Goal: Task Accomplishment & Management: Manage account settings

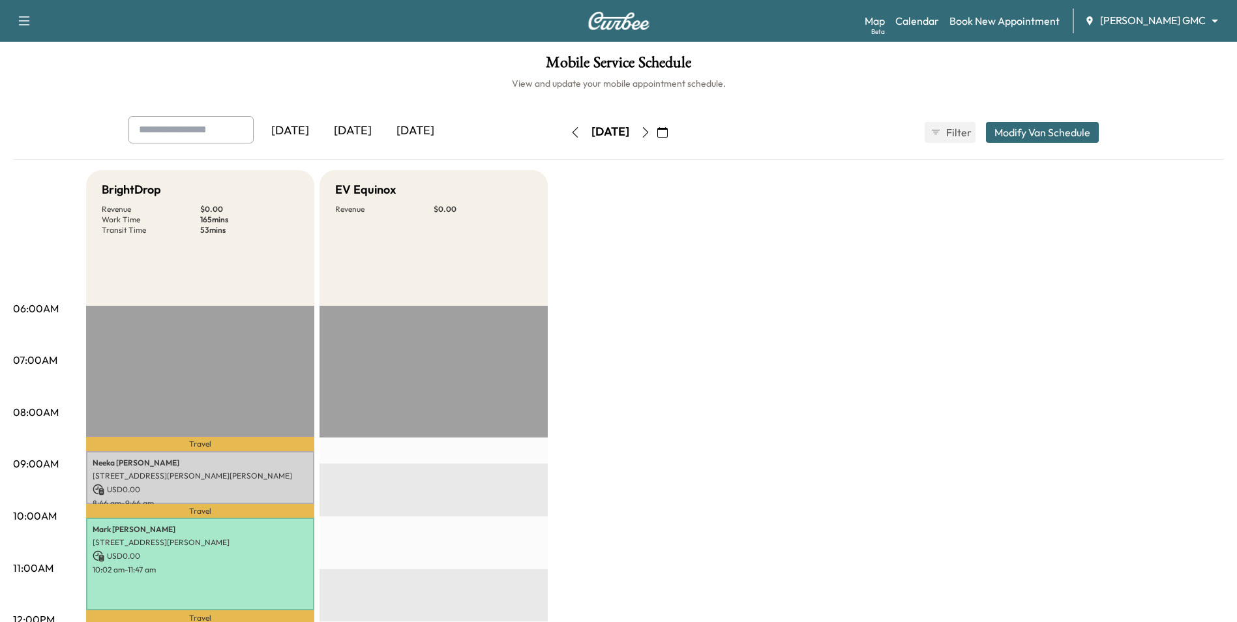
click at [668, 135] on icon "button" at bounding box center [662, 132] width 10 height 10
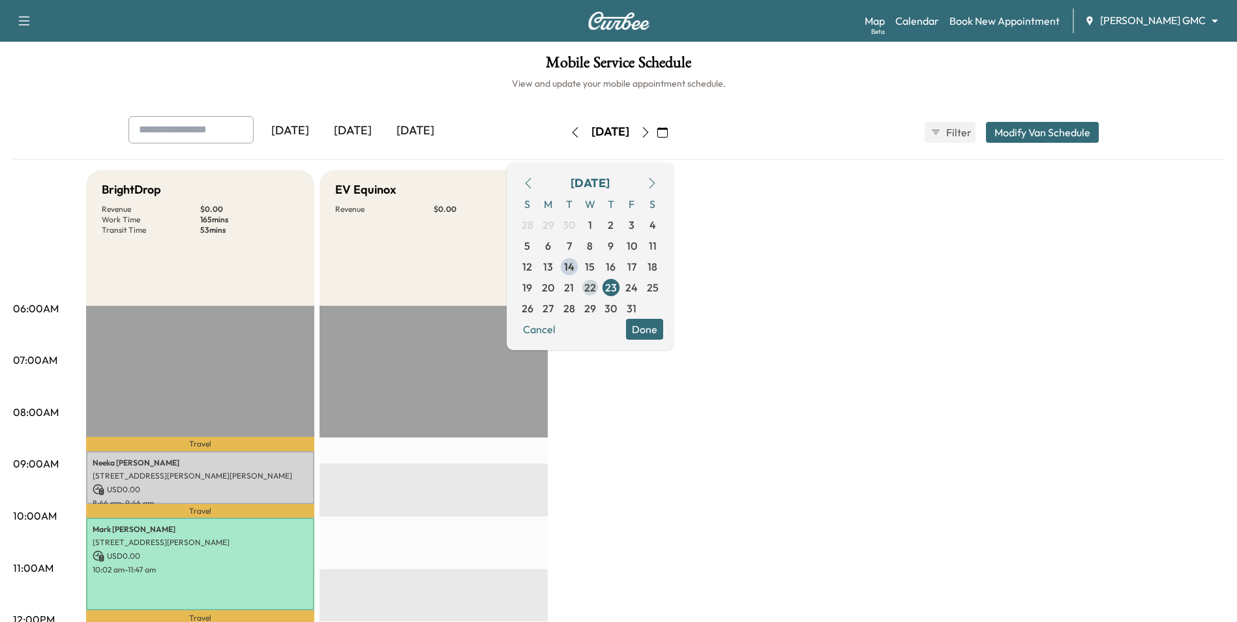
click at [596, 287] on span "22" at bounding box center [590, 288] width 12 height 16
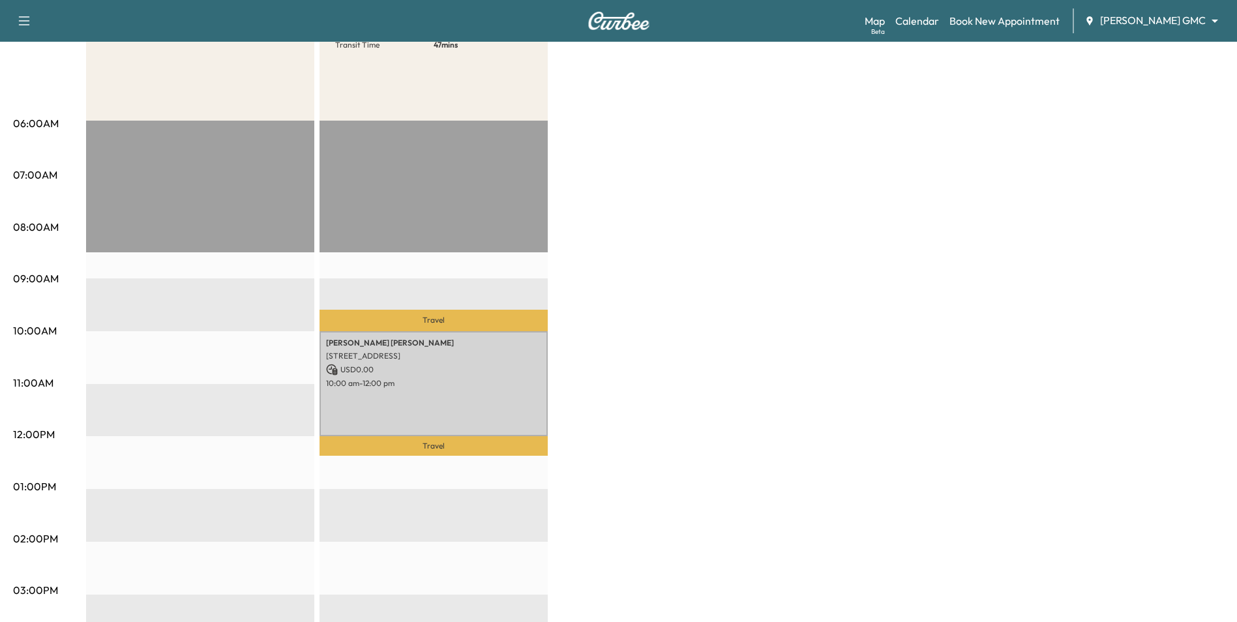
scroll to position [130, 0]
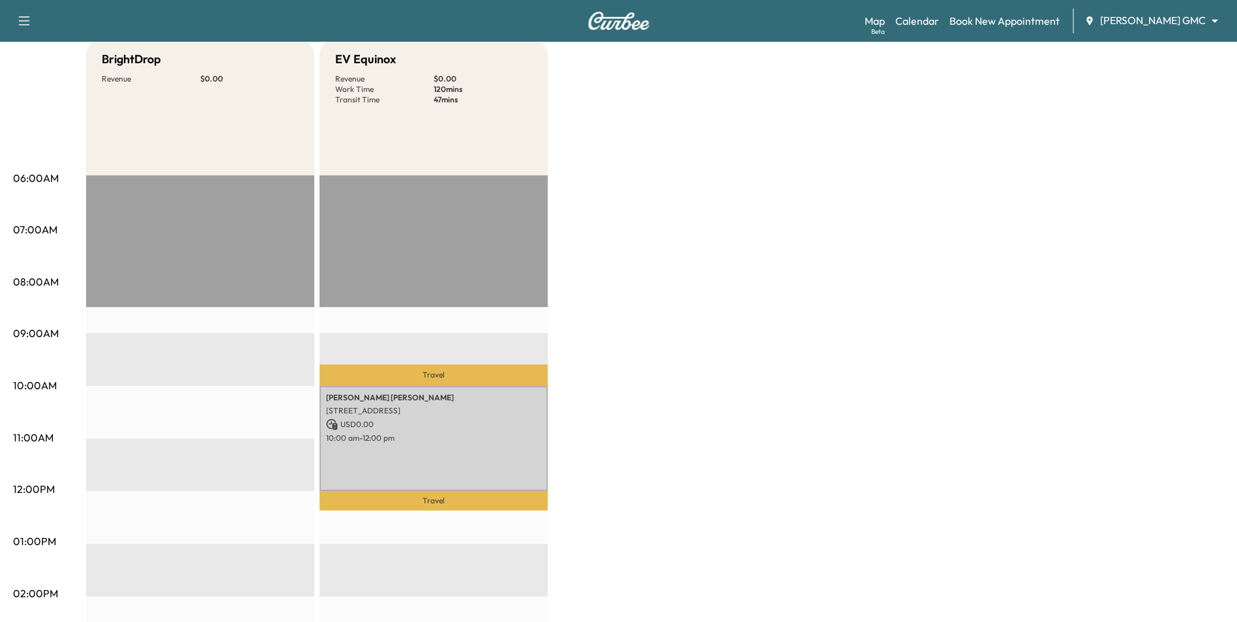
click at [1142, 27] on body "Support Log Out Map Beta Calendar Book New Appointment [PERSON_NAME] GMC ******…" at bounding box center [618, 181] width 1237 height 622
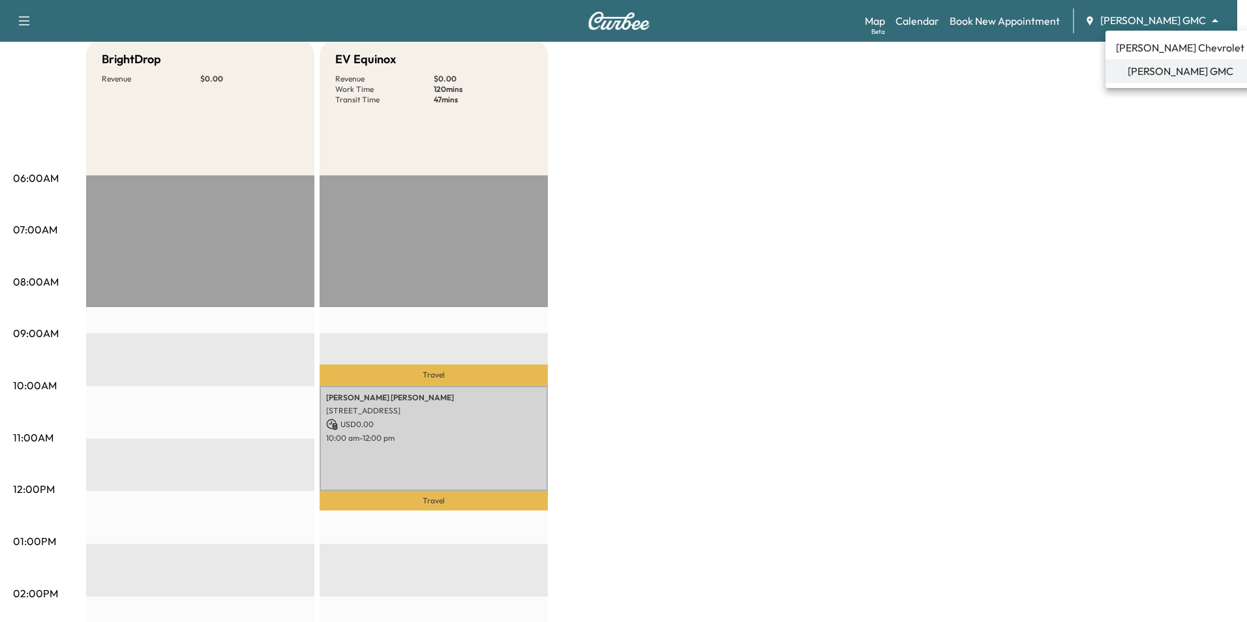
click at [956, 177] on div at bounding box center [623, 311] width 1247 height 622
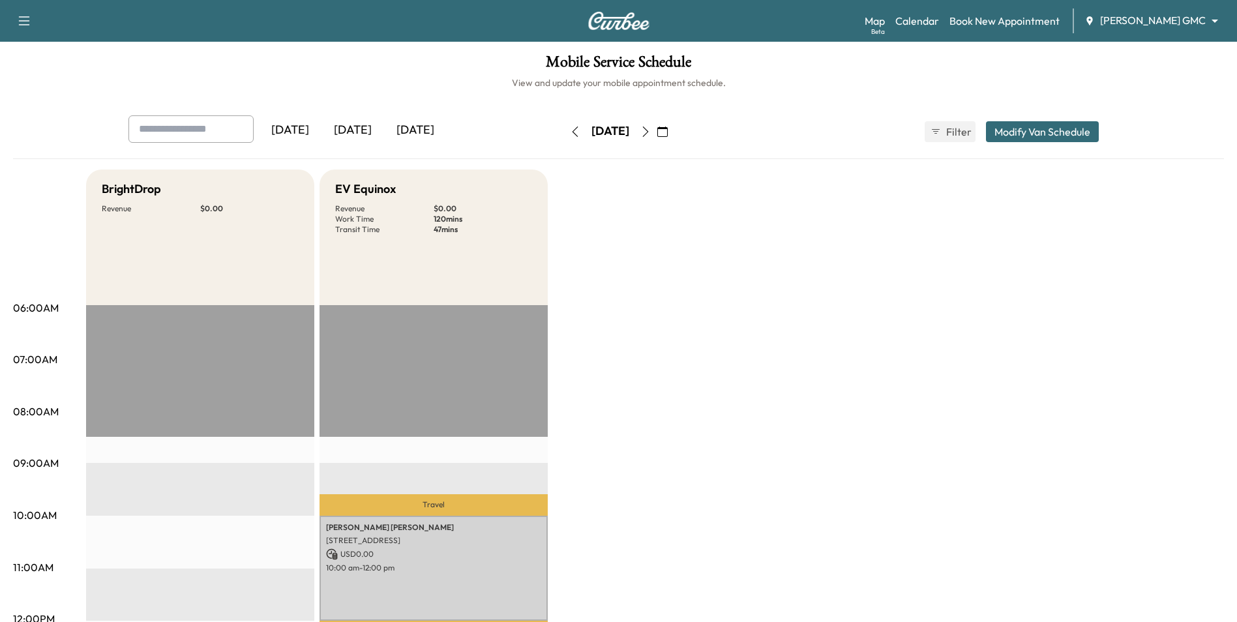
scroll to position [0, 0]
click at [570, 132] on icon "button" at bounding box center [575, 132] width 10 height 10
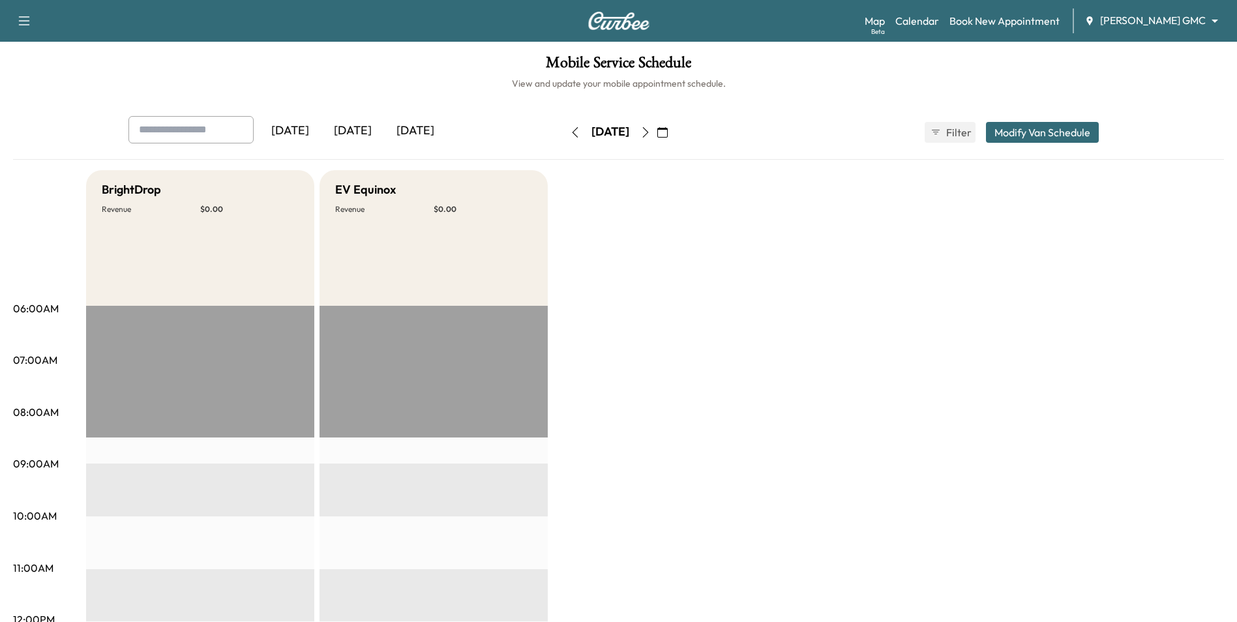
click at [570, 131] on icon "button" at bounding box center [575, 132] width 10 height 10
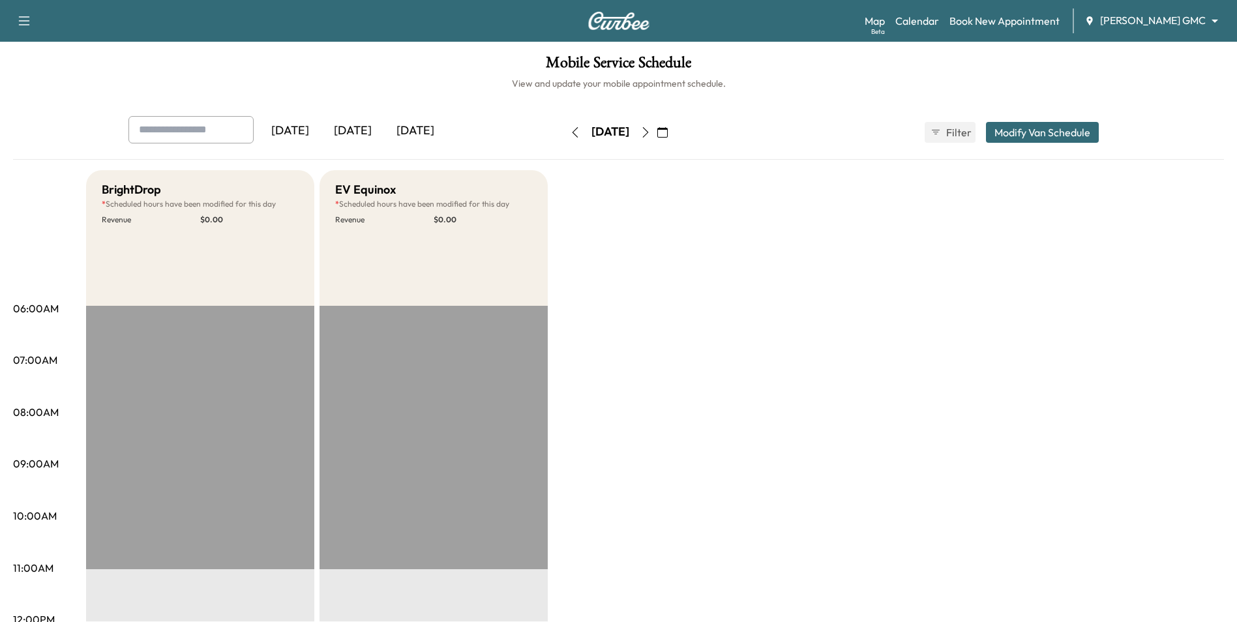
click at [648, 135] on icon "button" at bounding box center [645, 132] width 6 height 10
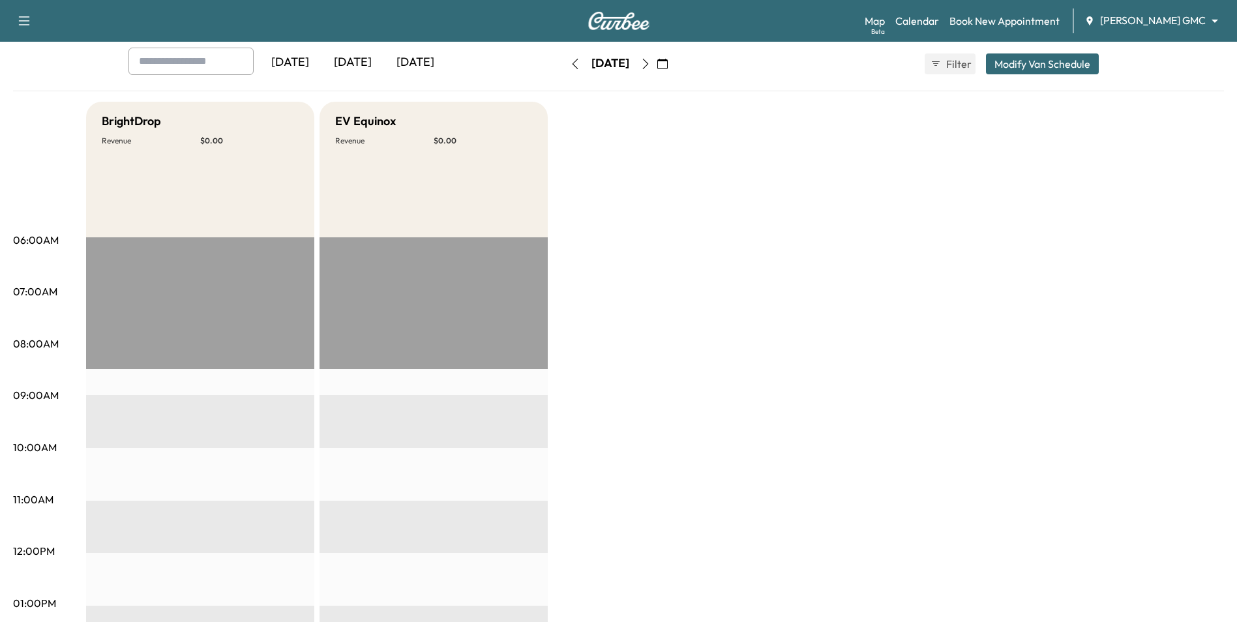
scroll to position [65, 0]
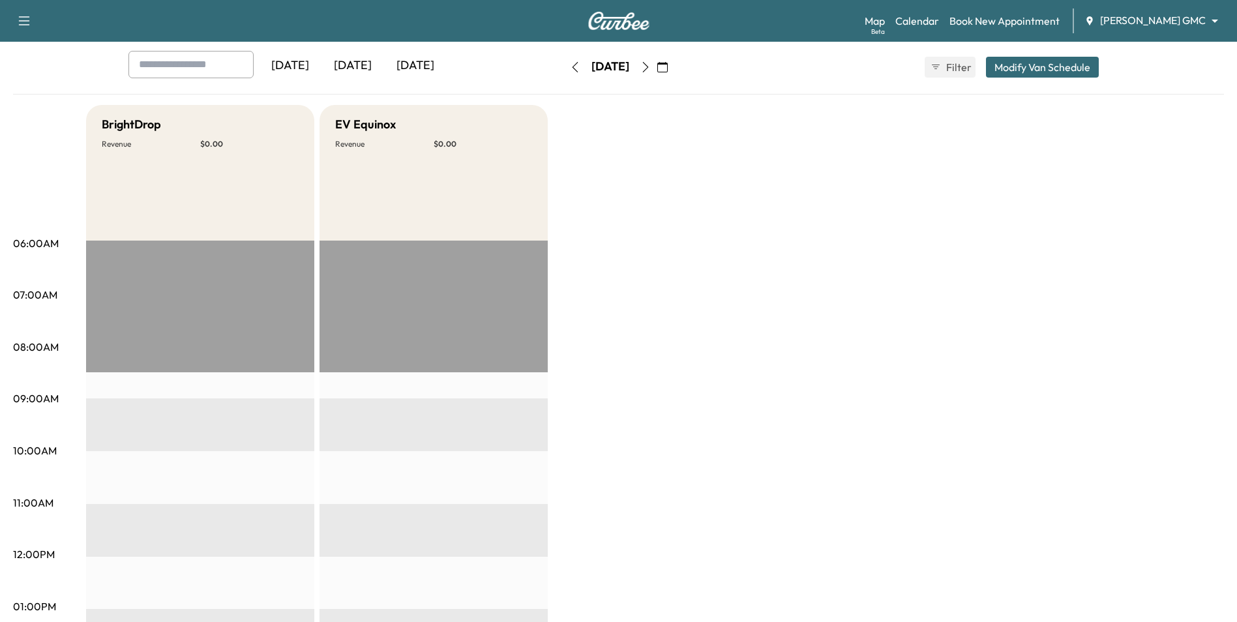
click at [1132, 23] on body "Support Log Out Map Beta Calendar Book New Appointment [PERSON_NAME] GMC ******…" at bounding box center [618, 246] width 1237 height 622
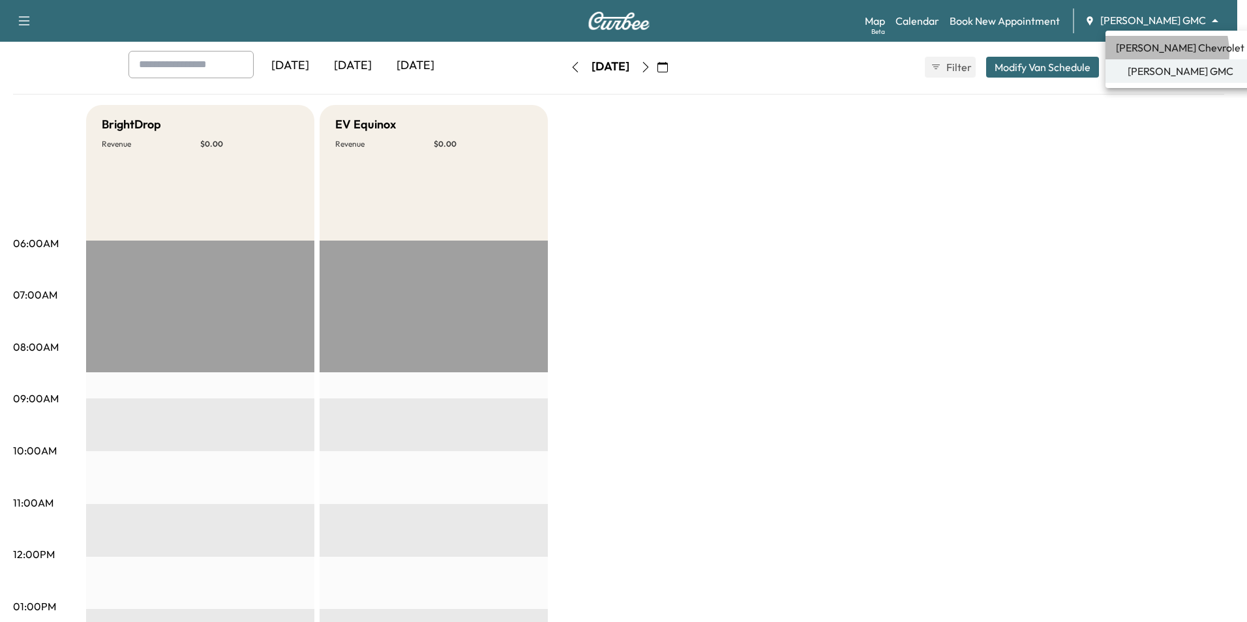
click at [1149, 53] on span "[PERSON_NAME] Chevrolet" at bounding box center [1180, 48] width 128 height 16
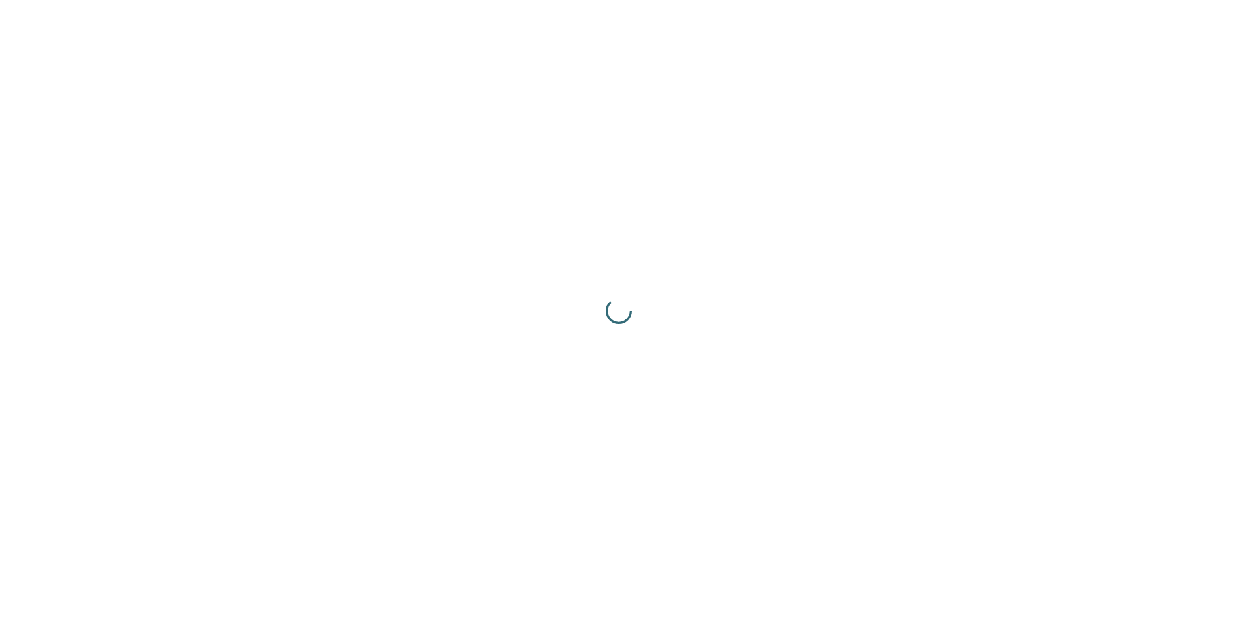
scroll to position [0, 0]
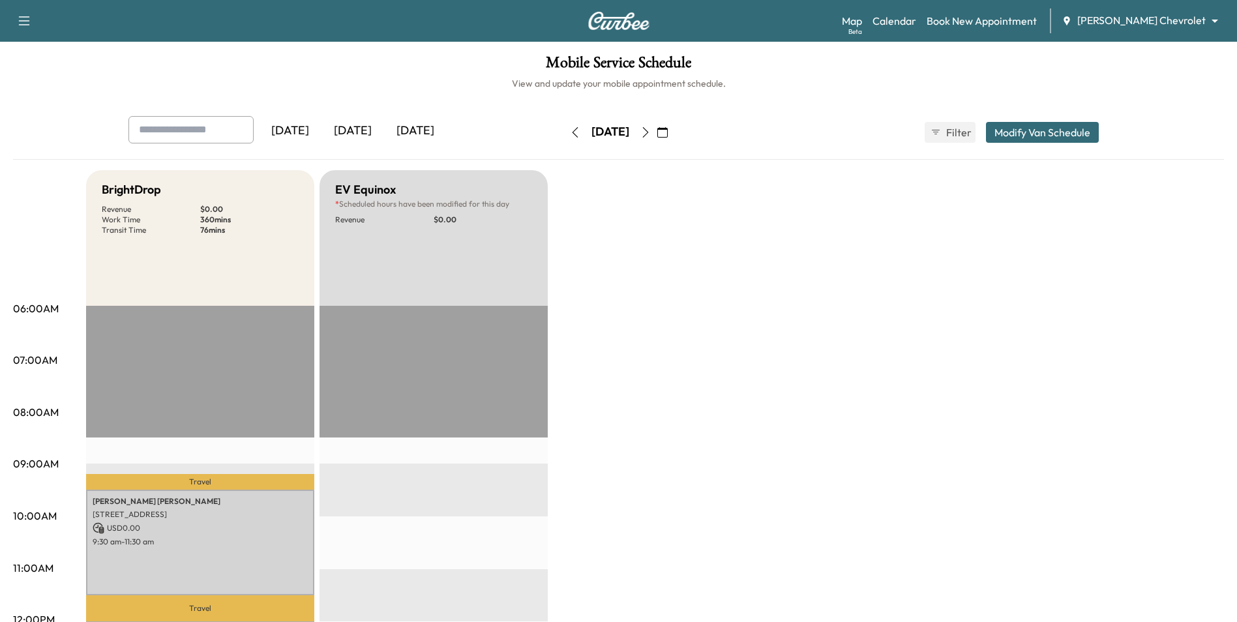
click at [651, 128] on icon "button" at bounding box center [645, 132] width 10 height 10
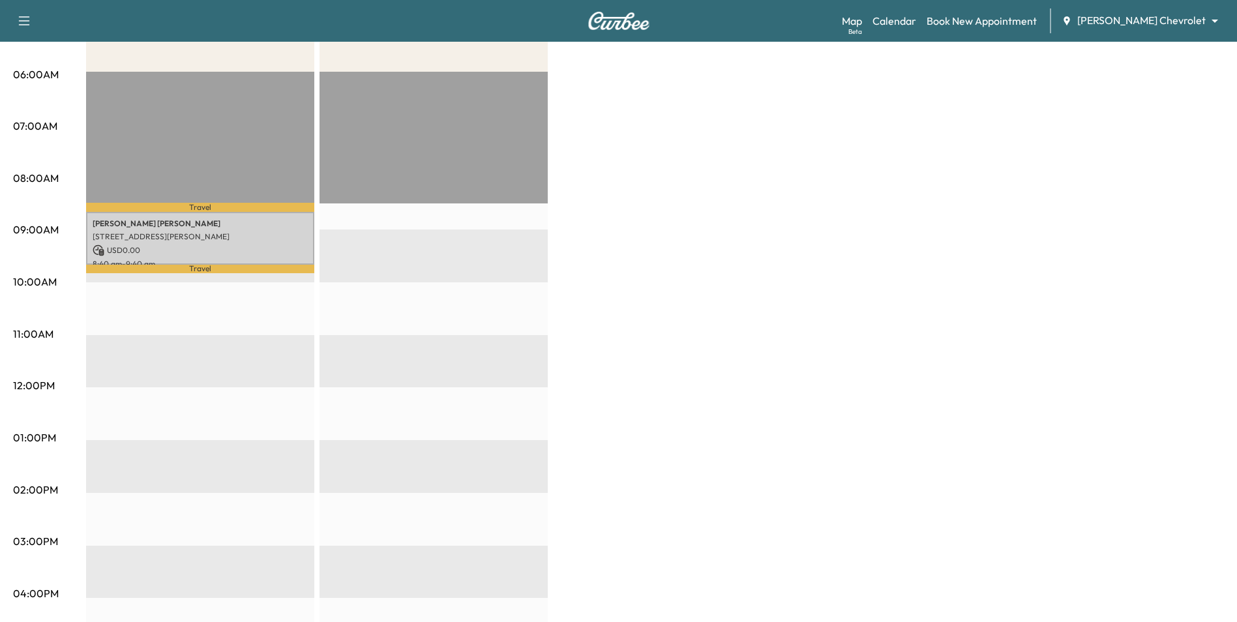
scroll to position [261, 0]
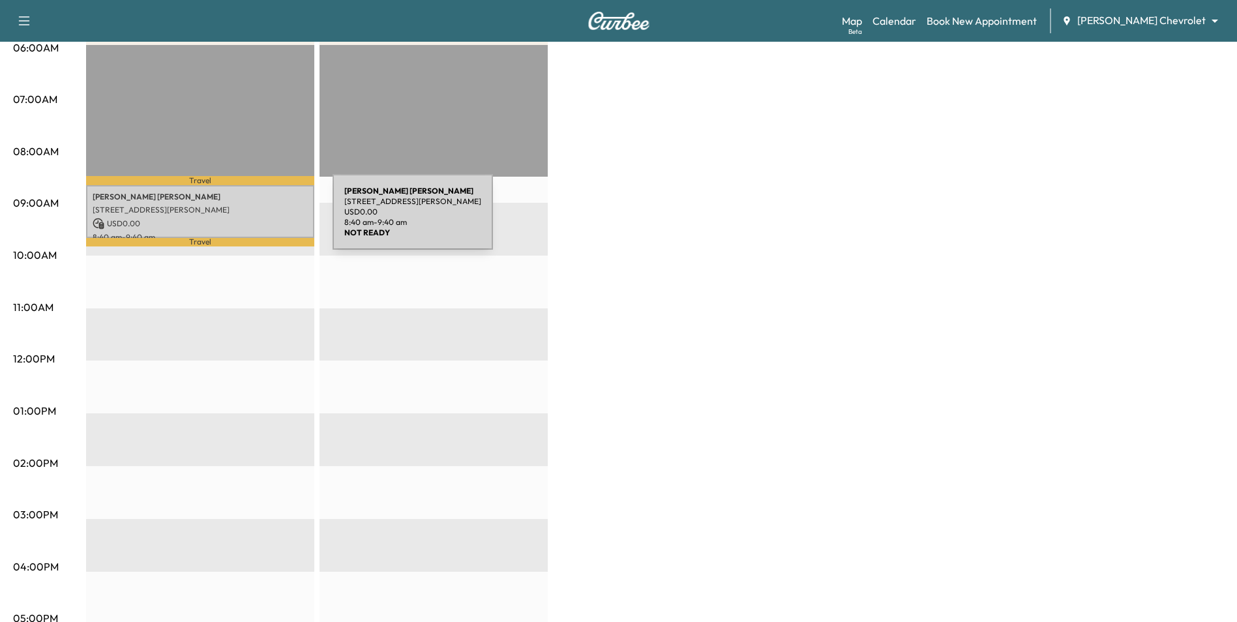
click at [235, 220] on p "USD 0.00" at bounding box center [200, 224] width 215 height 12
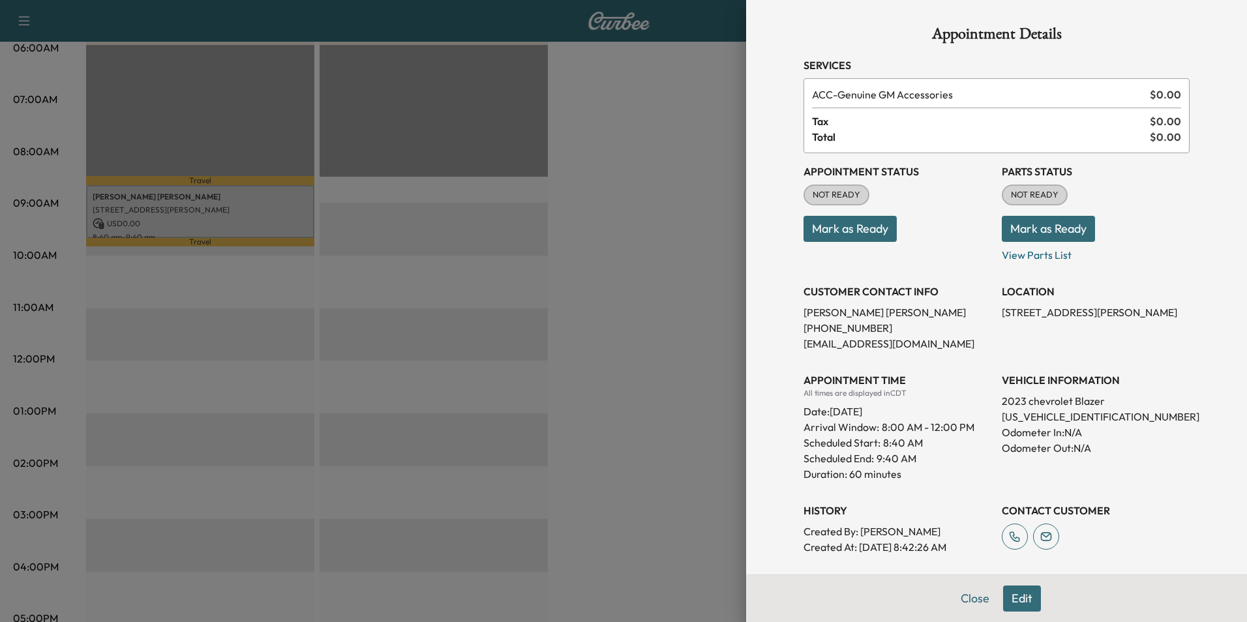
click at [656, 312] on div at bounding box center [623, 311] width 1247 height 622
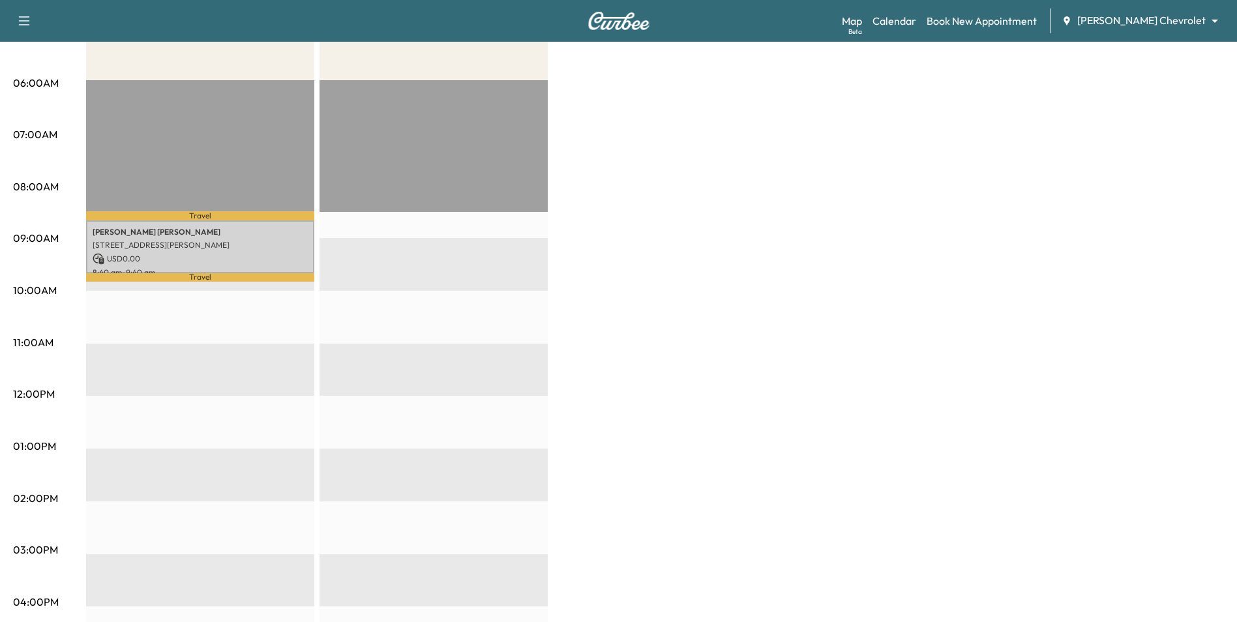
scroll to position [196, 0]
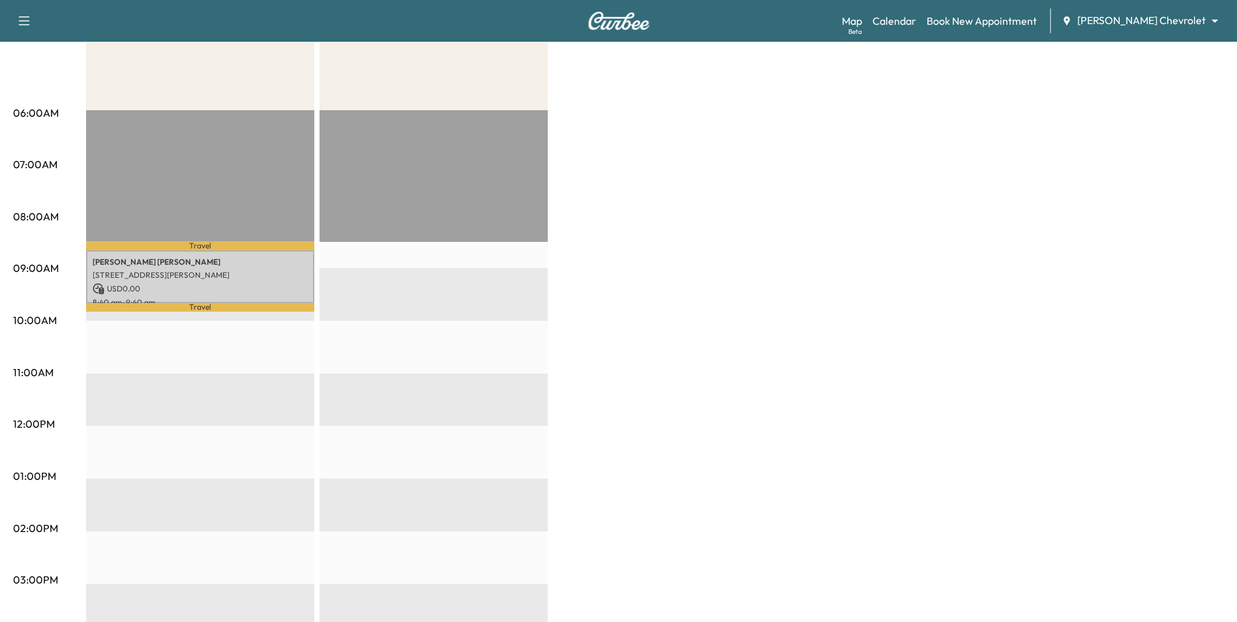
click at [1150, 15] on body "Support Log Out Map Beta Calendar Book New Appointment [PERSON_NAME] Chevrolet …" at bounding box center [618, 115] width 1237 height 622
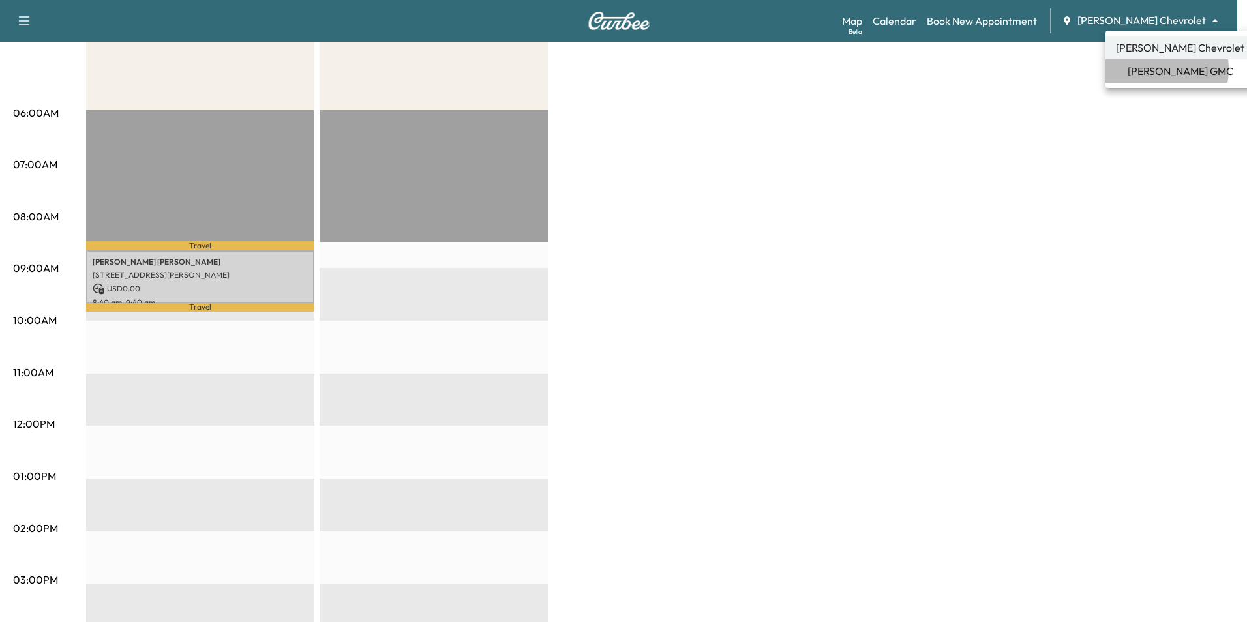
click at [1149, 69] on span "[PERSON_NAME] GMC" at bounding box center [1181, 71] width 106 height 16
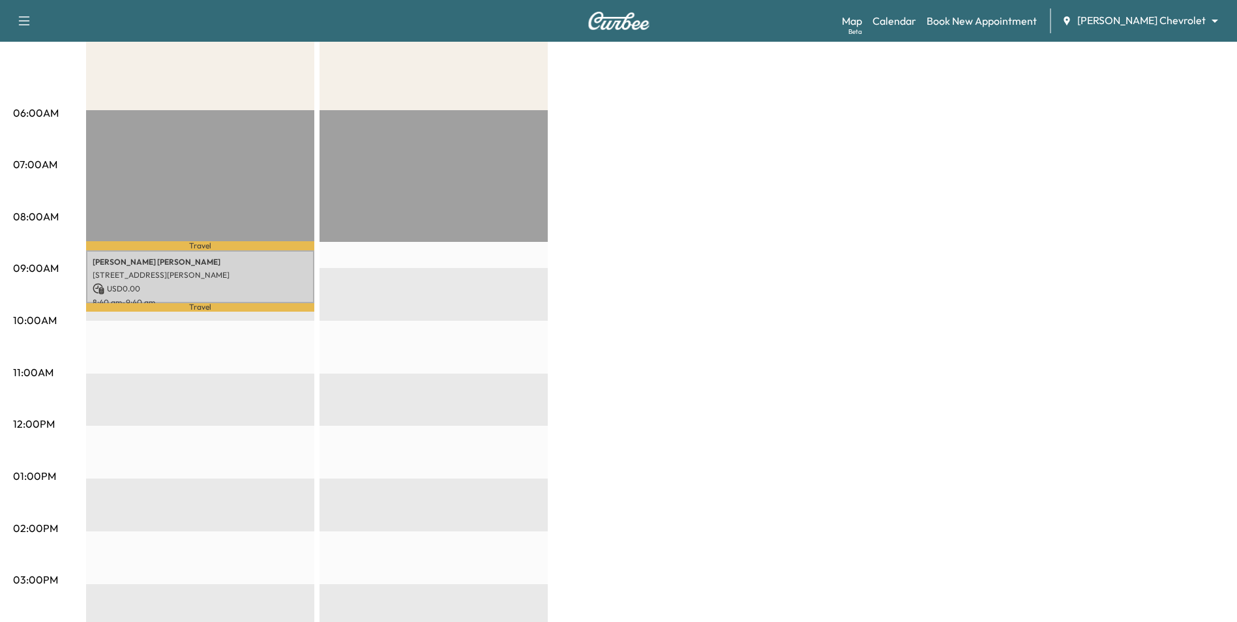
scroll to position [0, 0]
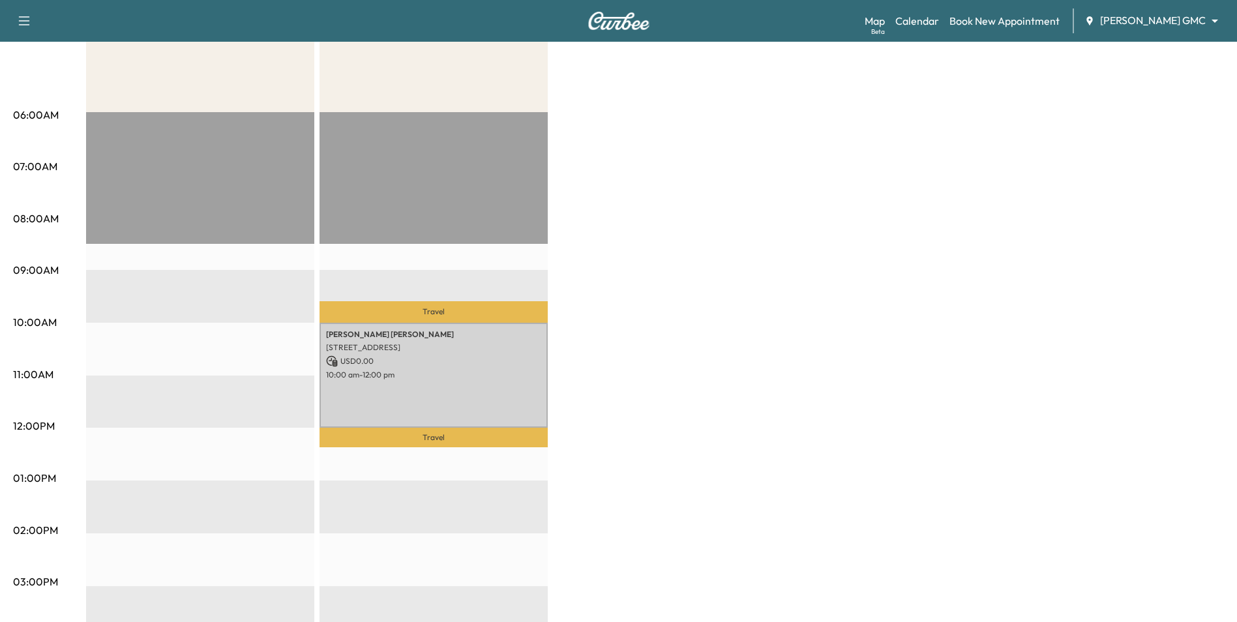
scroll to position [326, 0]
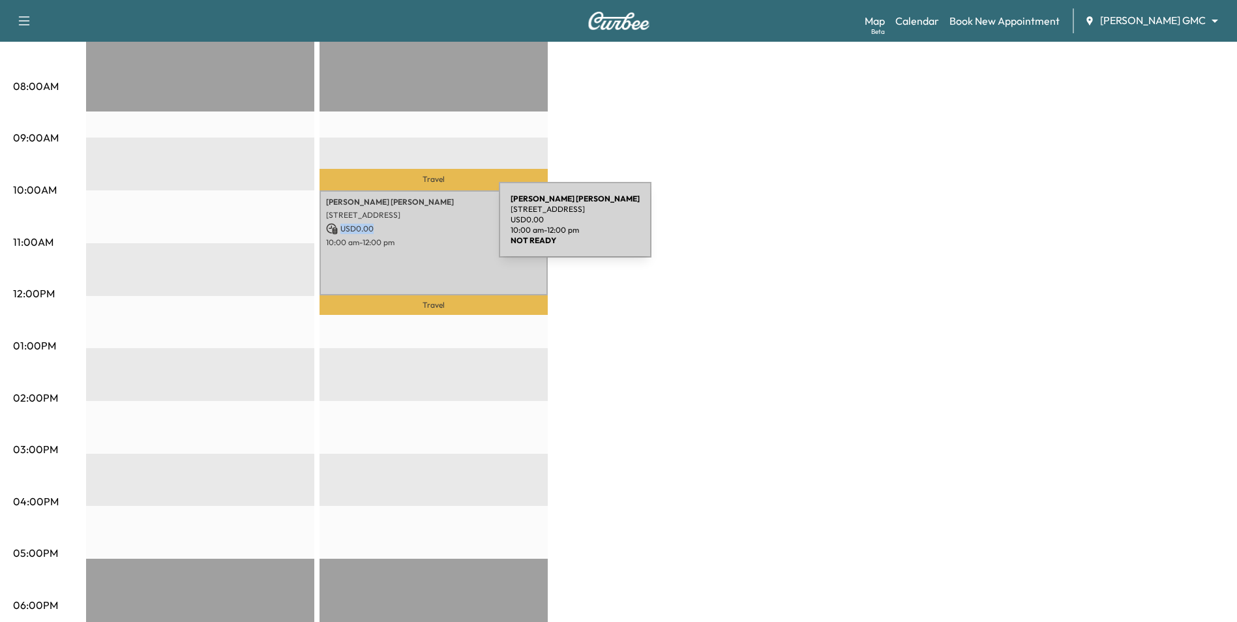
click at [401, 233] on div "[PERSON_NAME] [STREET_ADDRESS] USD 0.00 10:00 am - 12:00 pm" at bounding box center [434, 243] width 228 height 106
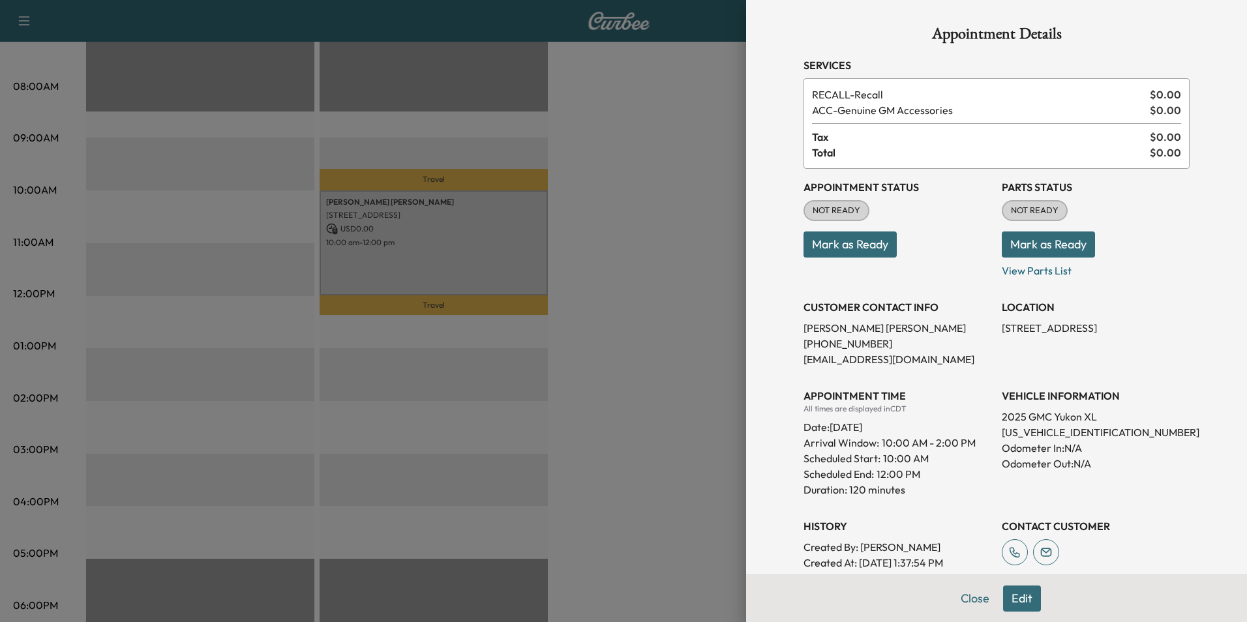
click at [637, 327] on div at bounding box center [623, 311] width 1247 height 622
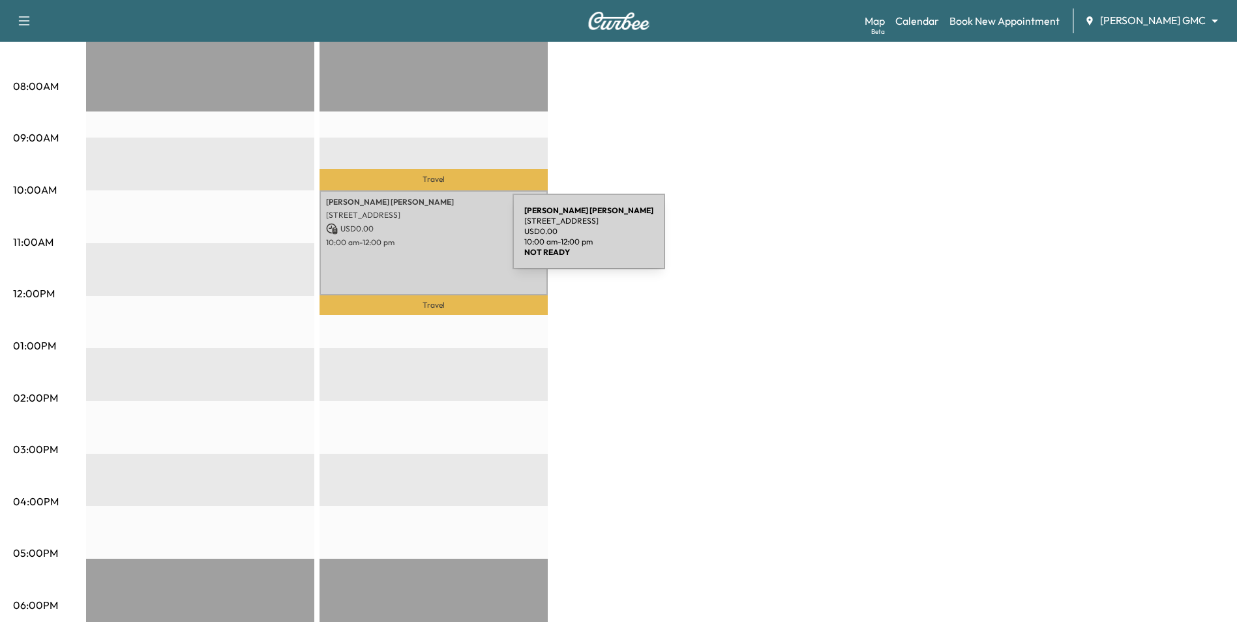
click at [415, 239] on p "10:00 am - 12:00 pm" at bounding box center [433, 242] width 215 height 10
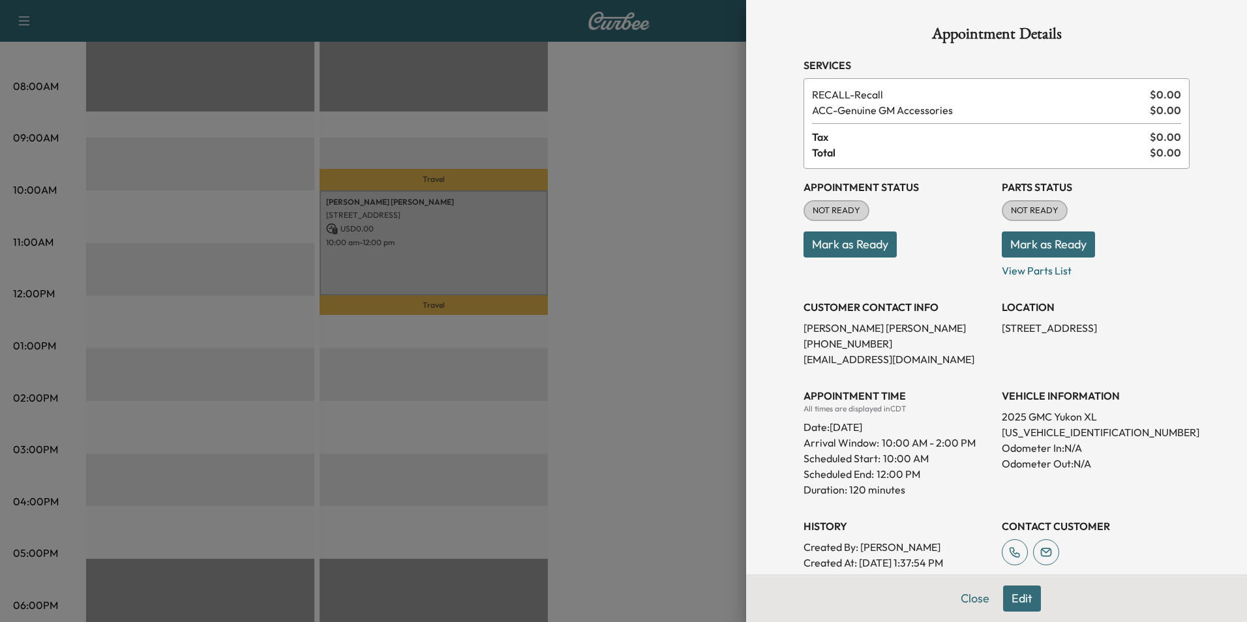
click at [608, 357] on div at bounding box center [623, 311] width 1247 height 622
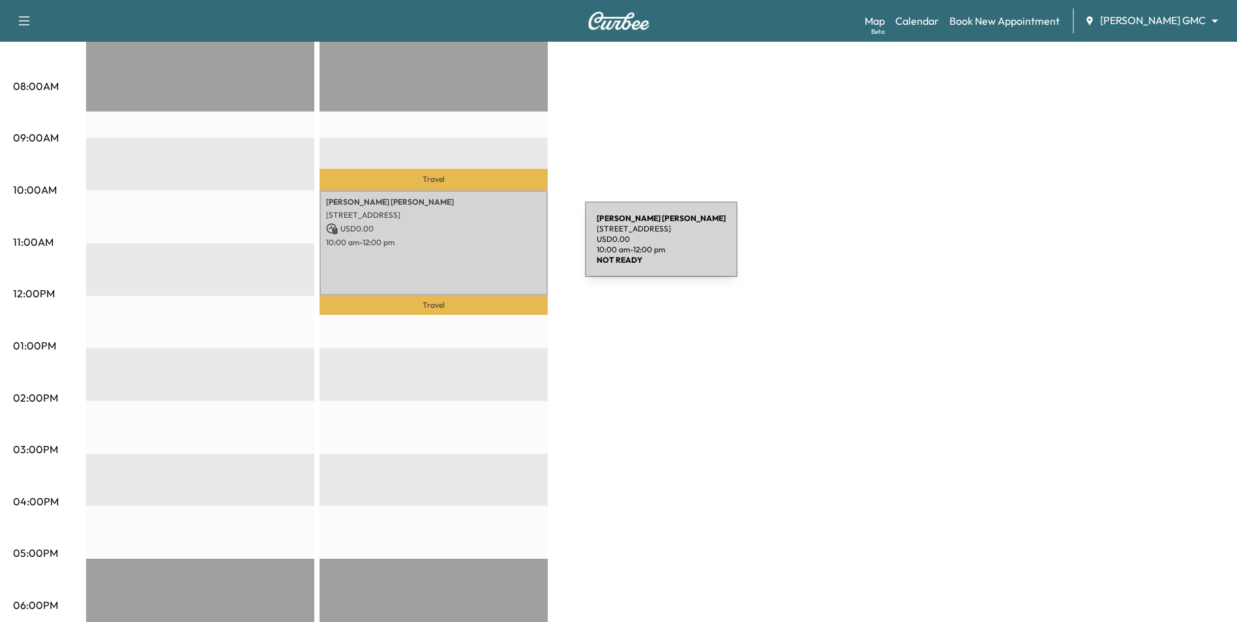
click at [487, 247] on div "[PERSON_NAME] [STREET_ADDRESS] USD 0.00 10:00 am - 12:00 pm" at bounding box center [434, 243] width 228 height 106
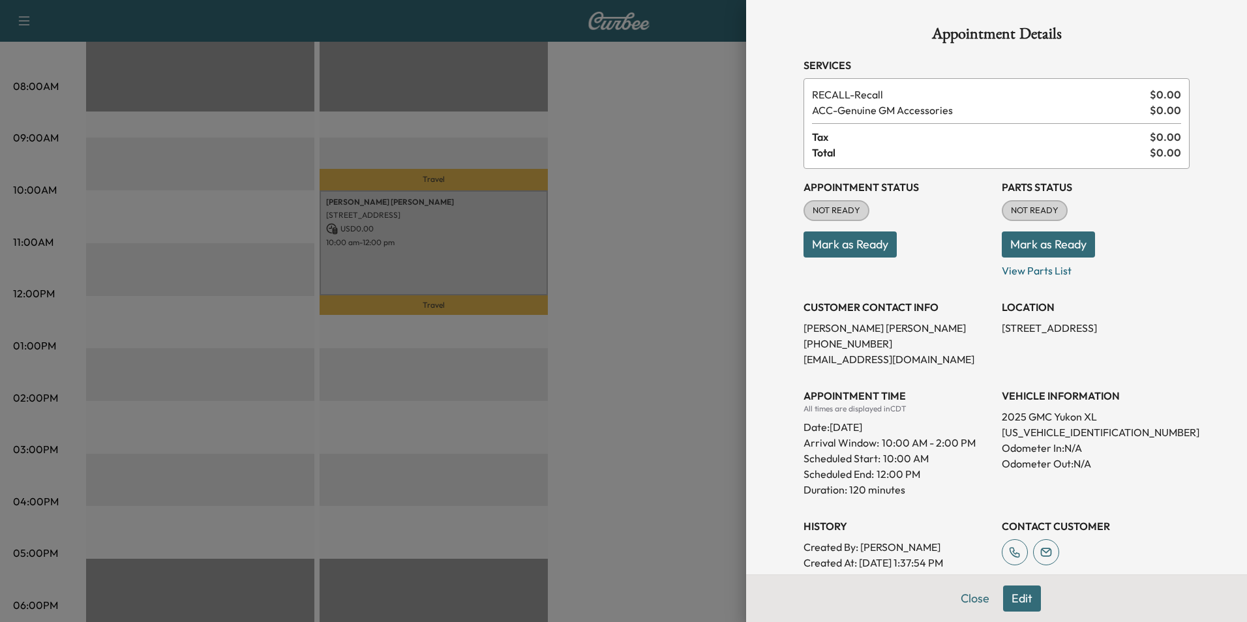
drag, startPoint x: 674, startPoint y: 452, endPoint x: 613, endPoint y: 402, distance: 78.7
click at [675, 452] on div at bounding box center [623, 311] width 1247 height 622
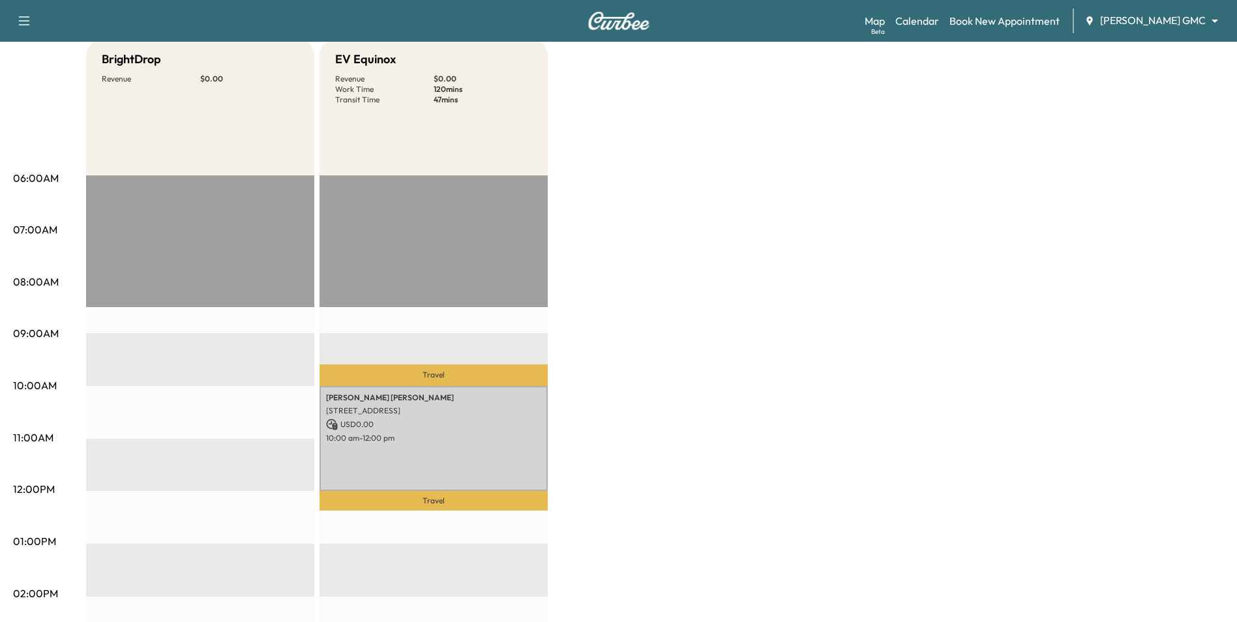
scroll to position [0, 0]
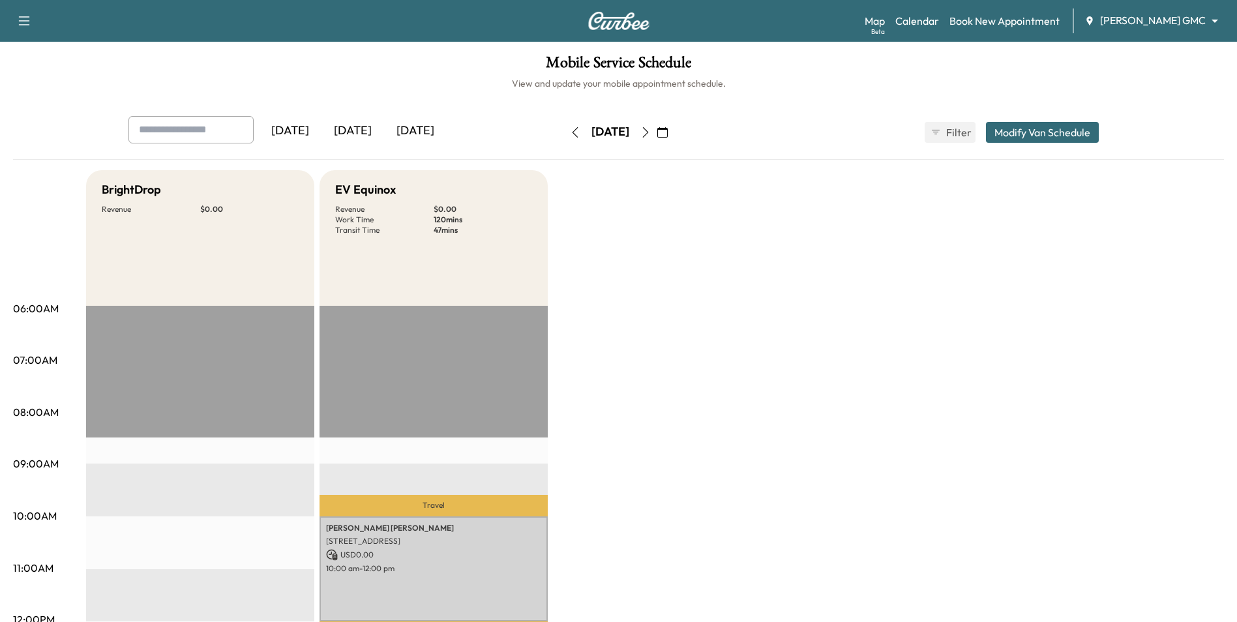
click at [651, 127] on icon "button" at bounding box center [645, 132] width 10 height 10
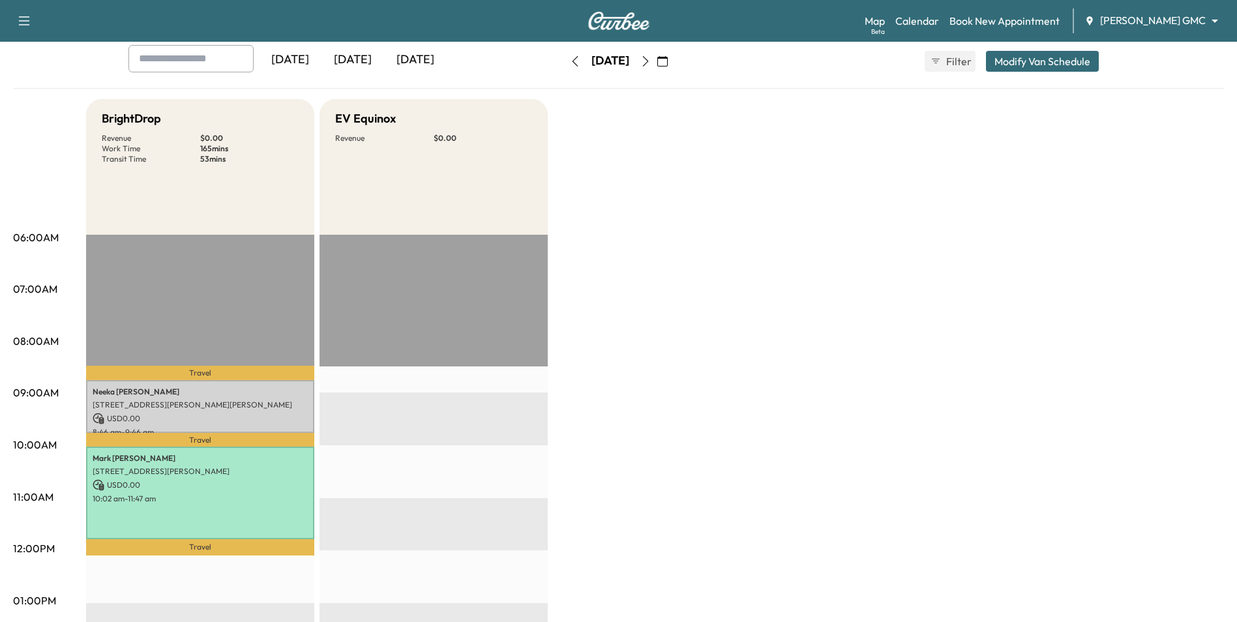
scroll to position [196, 0]
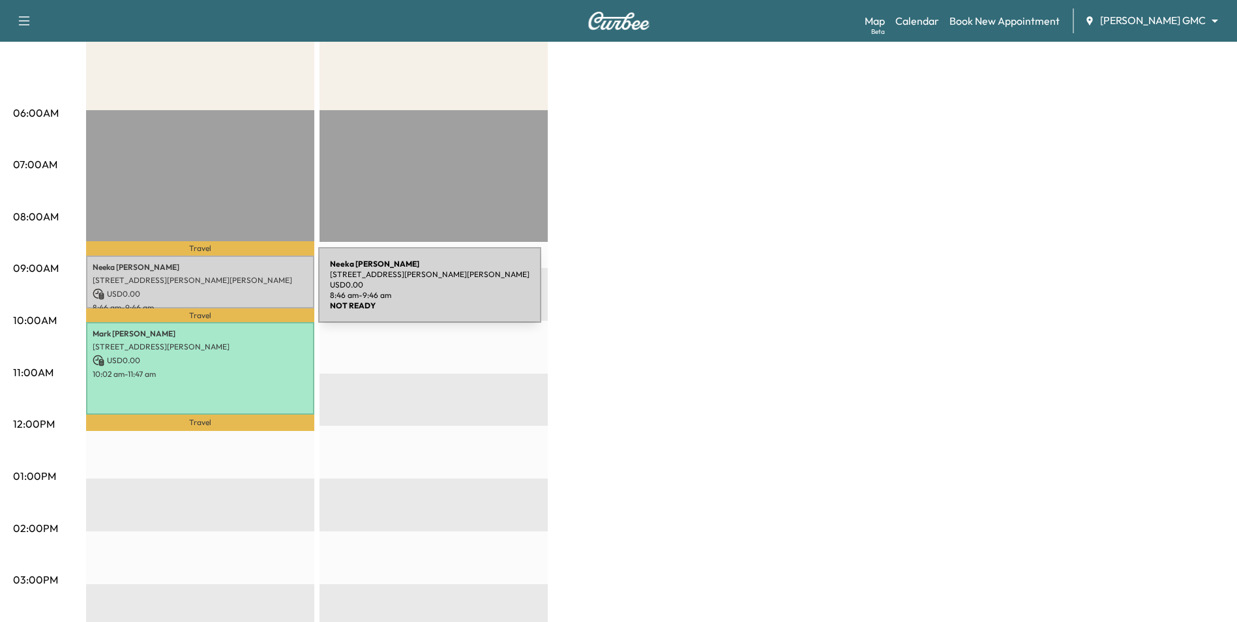
click at [220, 288] on p "USD 0.00" at bounding box center [200, 294] width 215 height 12
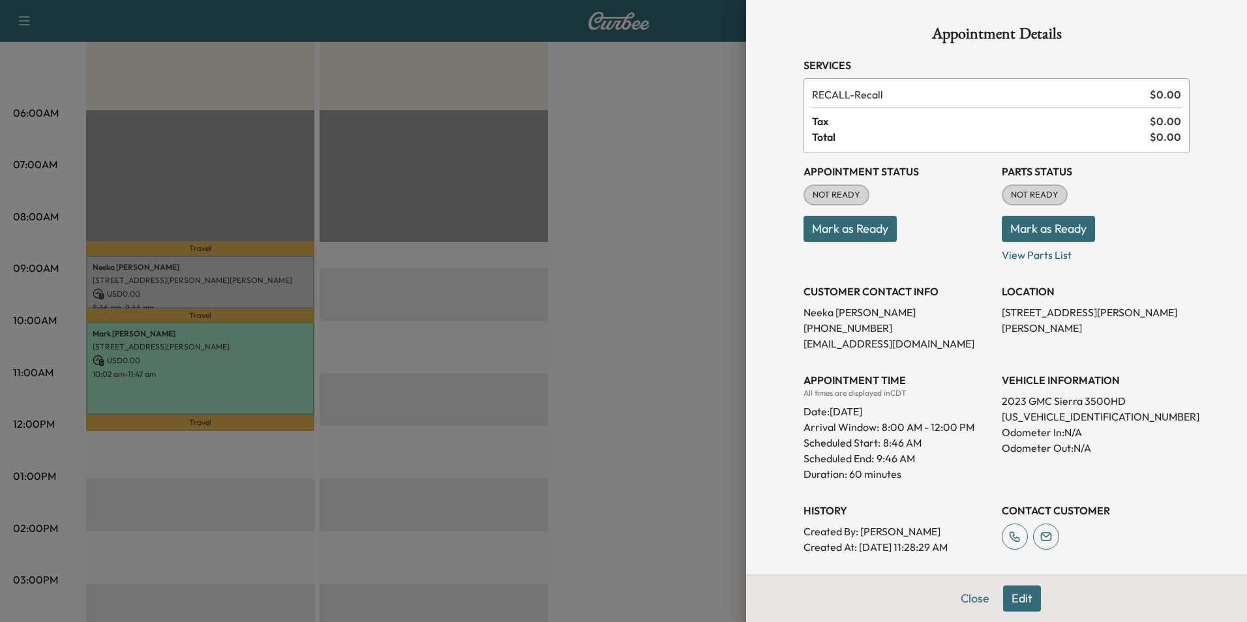
drag, startPoint x: 462, startPoint y: 387, endPoint x: 348, endPoint y: 415, distance: 117.4
click at [460, 387] on div at bounding box center [623, 311] width 1247 height 622
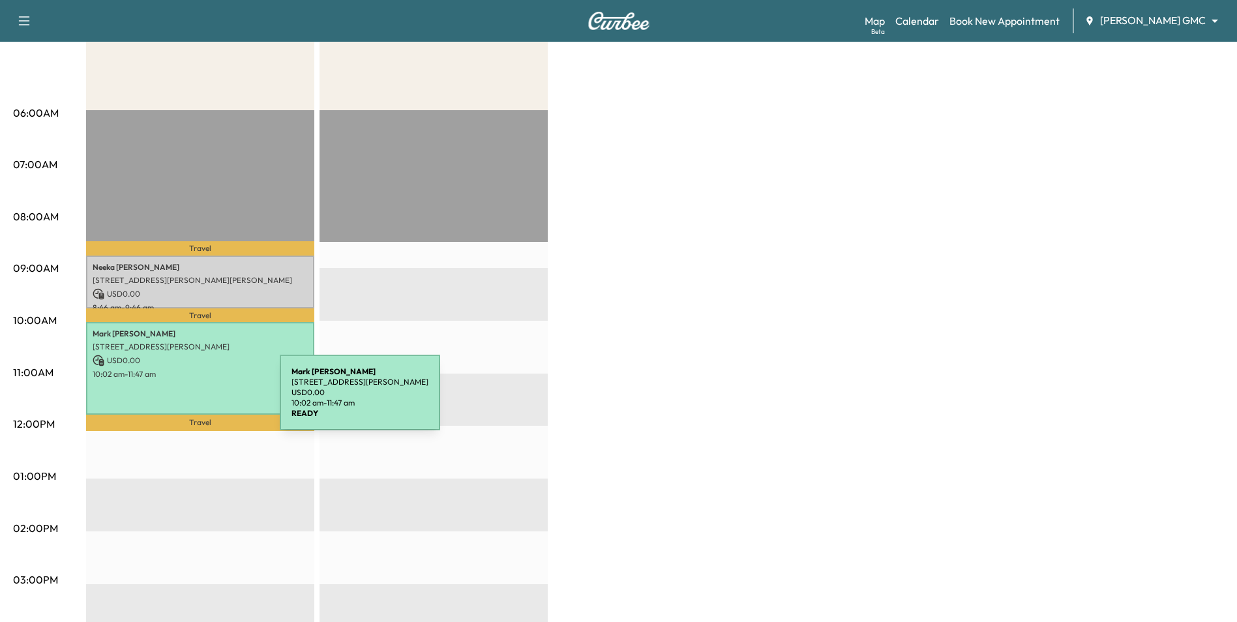
click at [193, 393] on div "[PERSON_NAME] [STREET_ADDRESS][PERSON_NAME] USD 0.00 10:02 am - 11:47 am" at bounding box center [200, 368] width 228 height 92
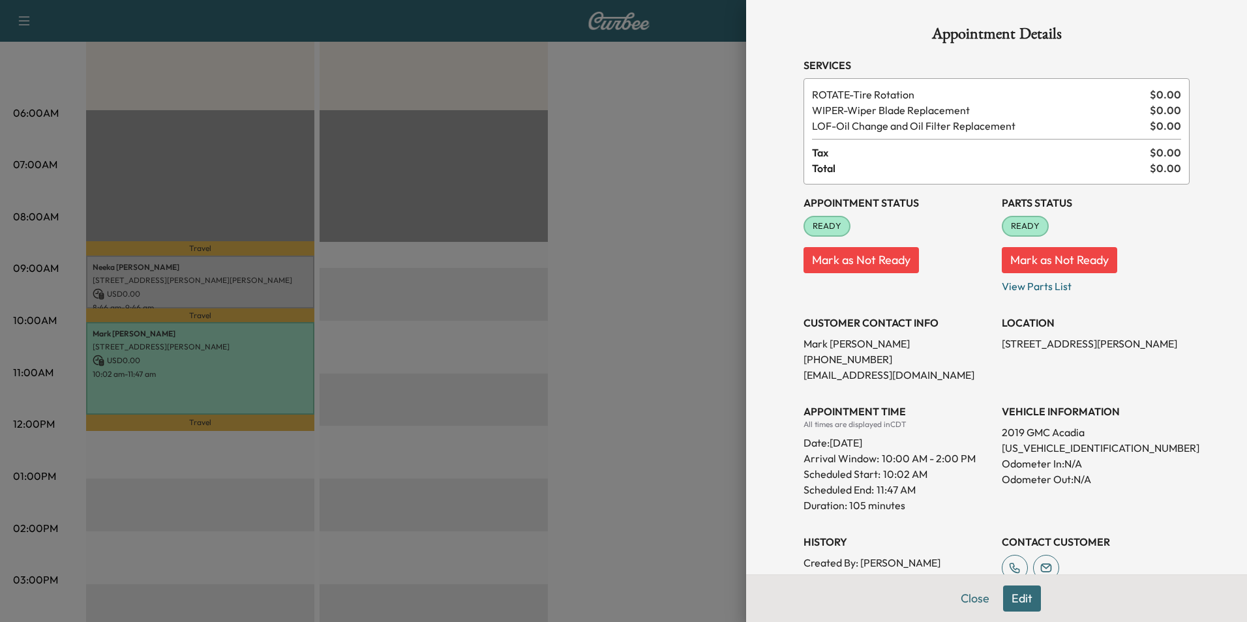
drag, startPoint x: 620, startPoint y: 436, endPoint x: 607, endPoint y: 442, distance: 13.4
click at [612, 442] on div at bounding box center [623, 311] width 1247 height 622
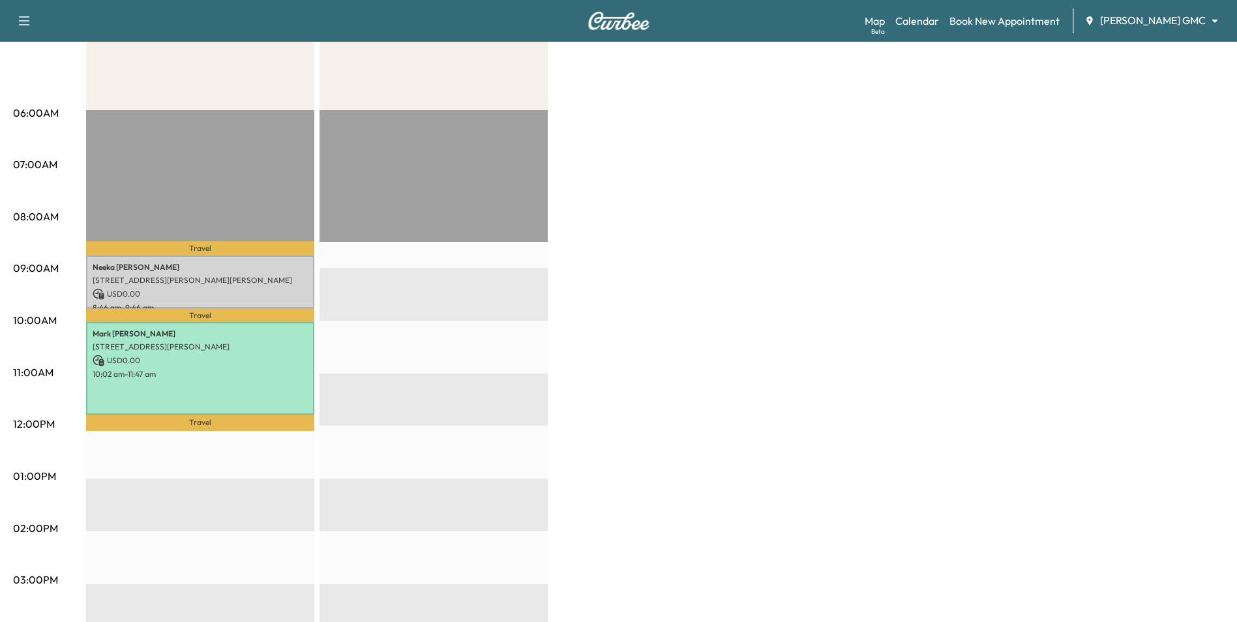
click at [1143, 16] on body "Support Log Out Map Beta Calendar Book New Appointment [PERSON_NAME] GMC ******…" at bounding box center [618, 115] width 1237 height 622
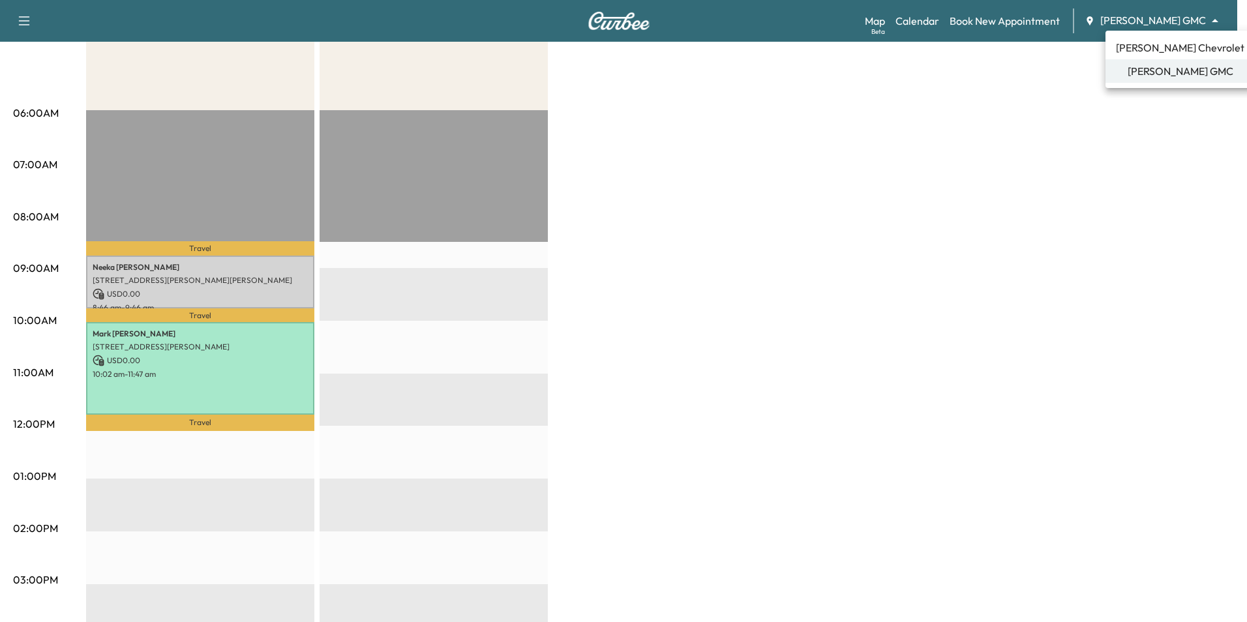
click at [1150, 48] on span "[PERSON_NAME] Chevrolet" at bounding box center [1180, 48] width 128 height 16
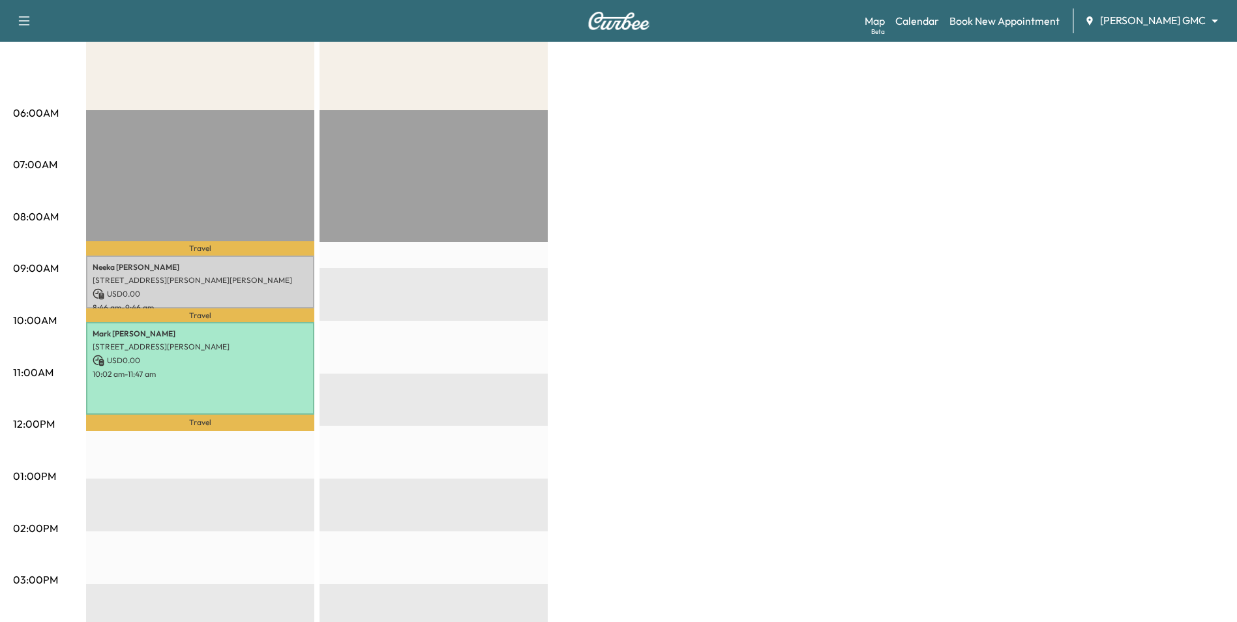
scroll to position [0, 0]
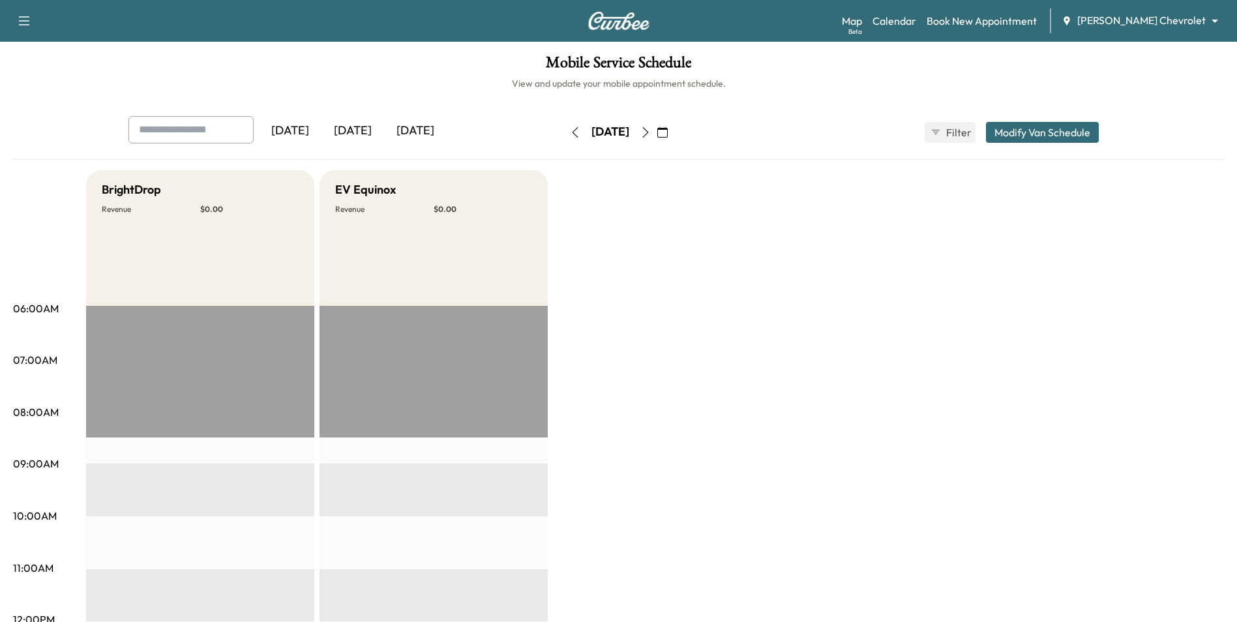
click at [1150, 19] on body "Support Log Out Map Beta Calendar Book New Appointment [PERSON_NAME] Chevrolet …" at bounding box center [618, 311] width 1237 height 622
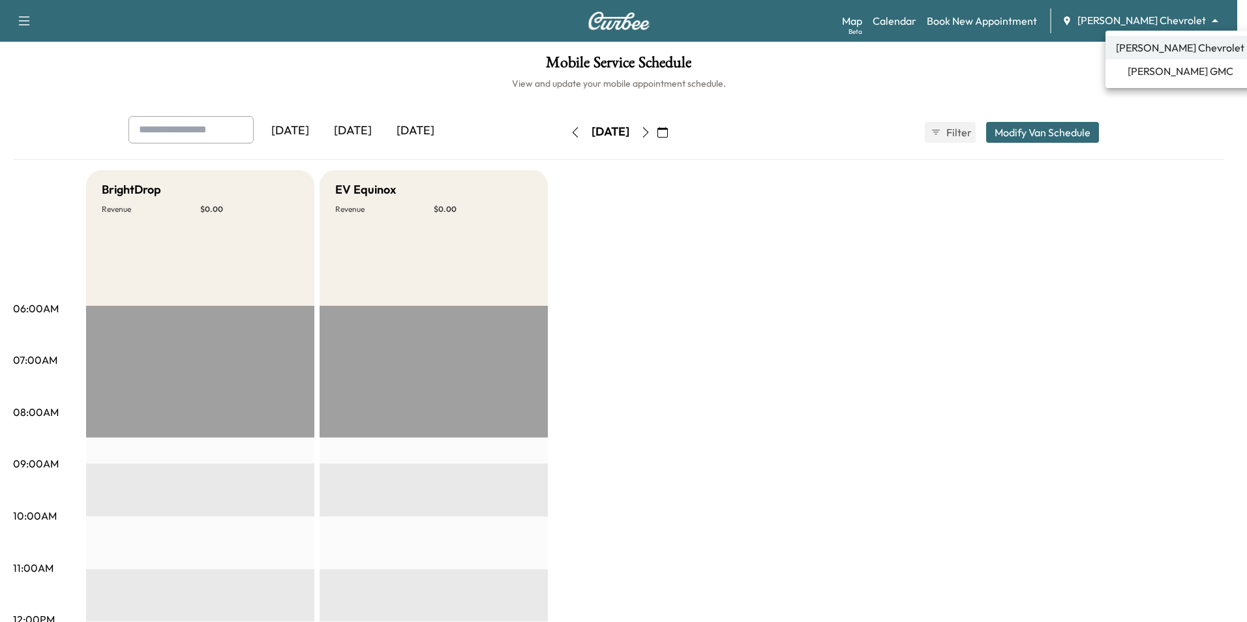
click at [1165, 67] on span "[PERSON_NAME] GMC" at bounding box center [1181, 71] width 106 height 16
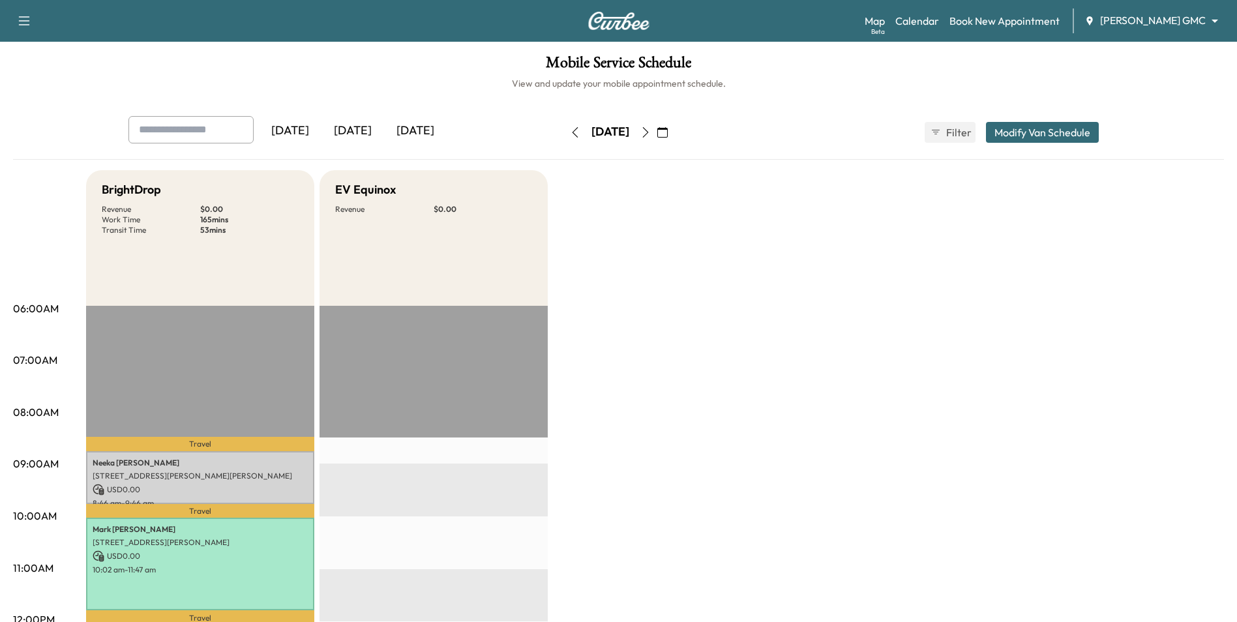
click at [668, 132] on icon "button" at bounding box center [662, 132] width 10 height 10
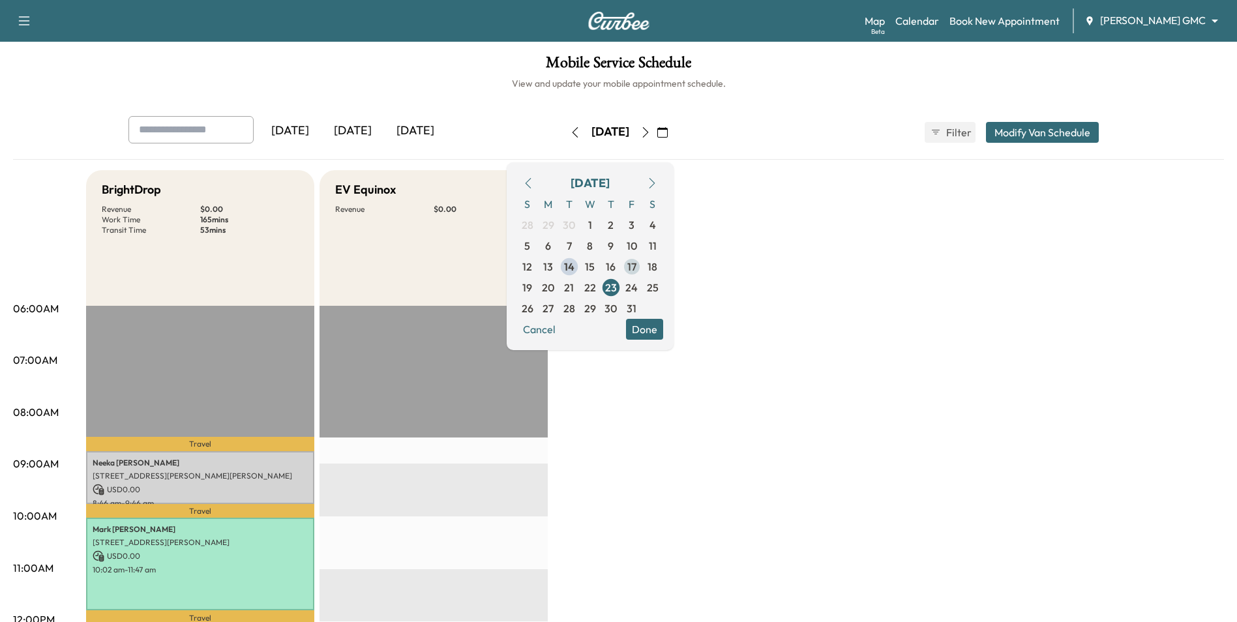
click at [637, 269] on span "17" at bounding box center [631, 267] width 9 height 16
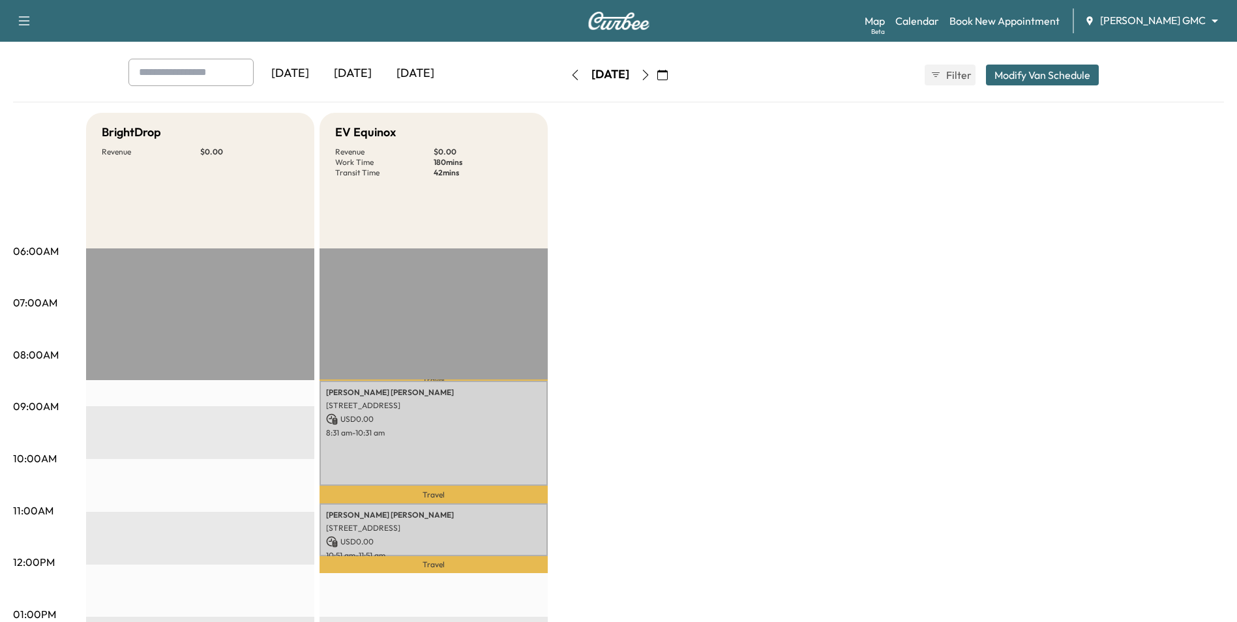
scroll to position [130, 0]
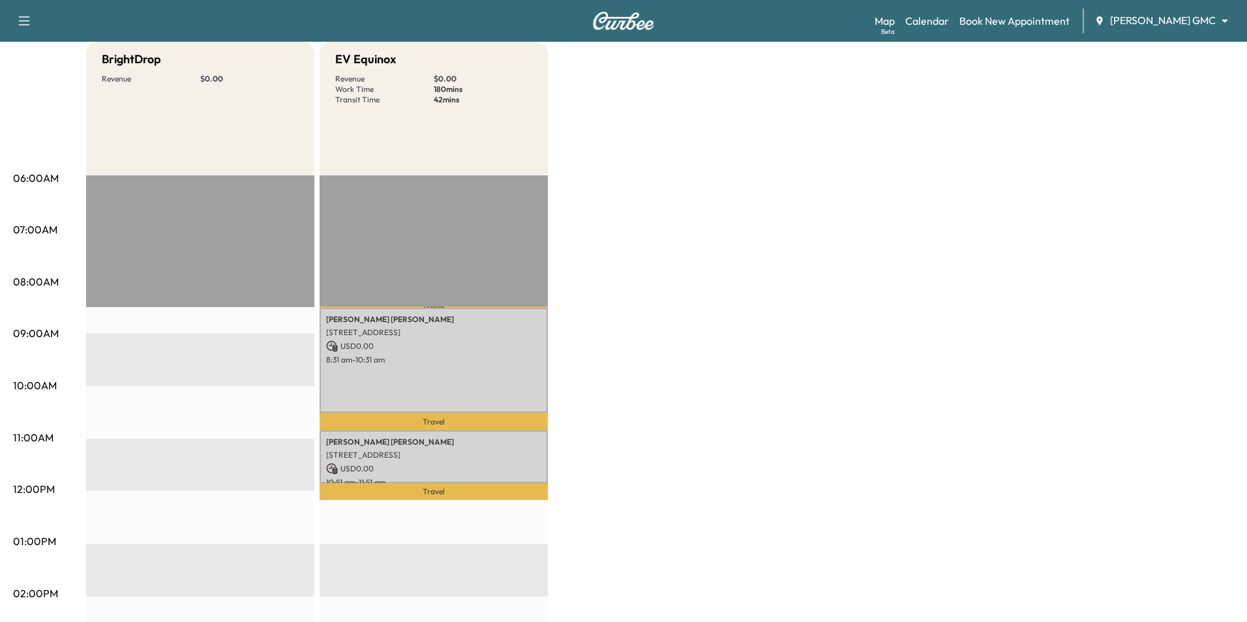
click at [1158, 23] on body "Support Log Out Map Beta Calendar Book New Appointment [PERSON_NAME] GMC ******…" at bounding box center [623, 181] width 1247 height 622
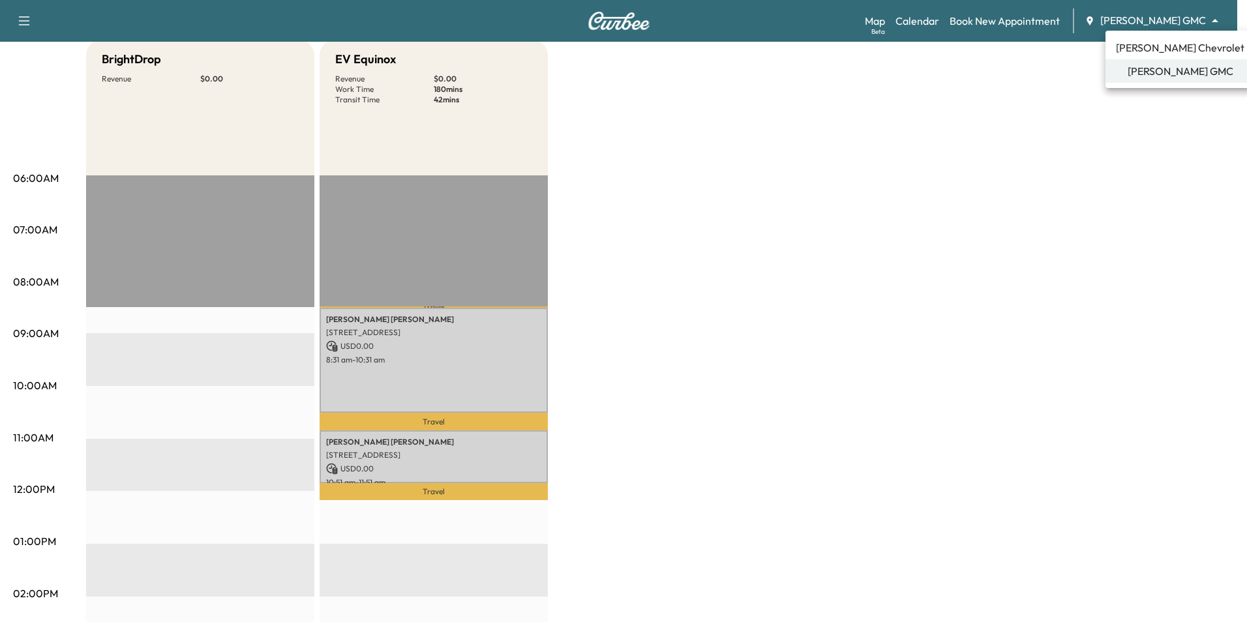
click at [1154, 52] on span "[PERSON_NAME] Chevrolet" at bounding box center [1180, 48] width 128 height 16
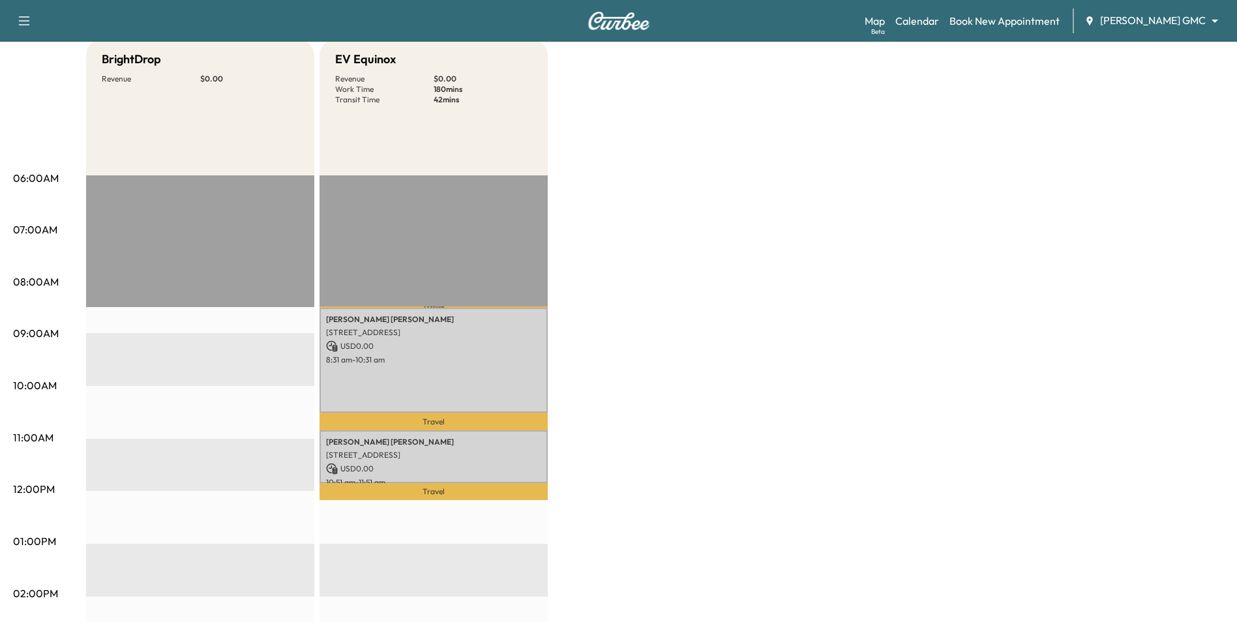
scroll to position [0, 0]
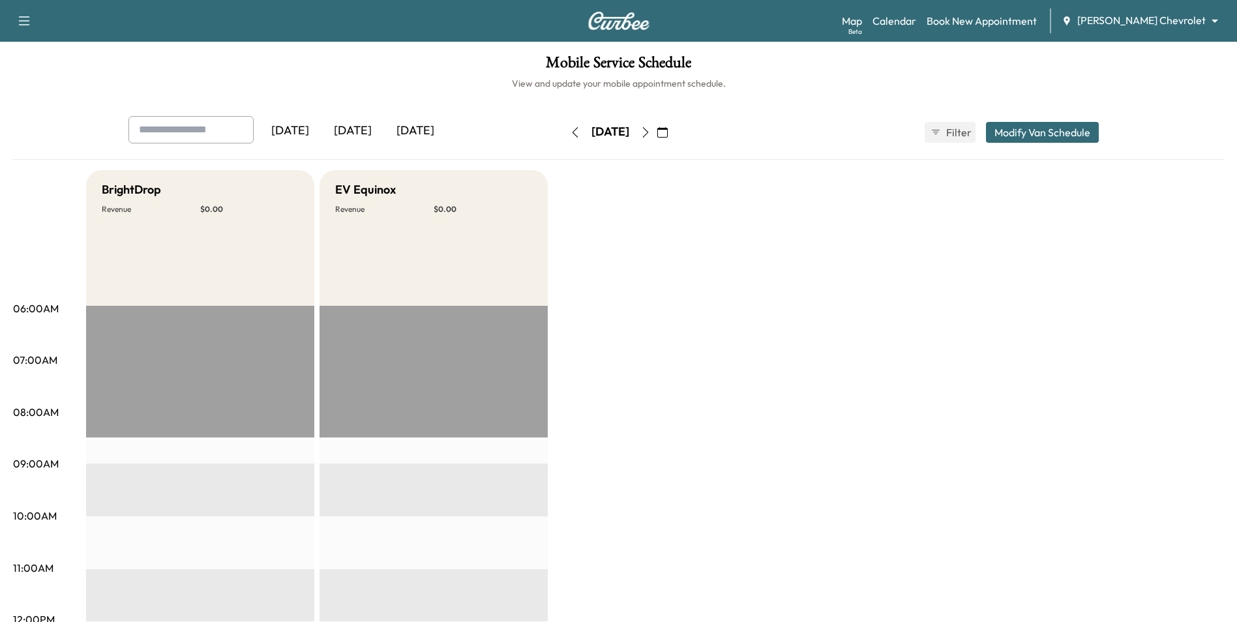
click at [1168, 25] on body "Support Log Out Map Beta Calendar Book New Appointment [PERSON_NAME] Chevrolet …" at bounding box center [618, 311] width 1237 height 622
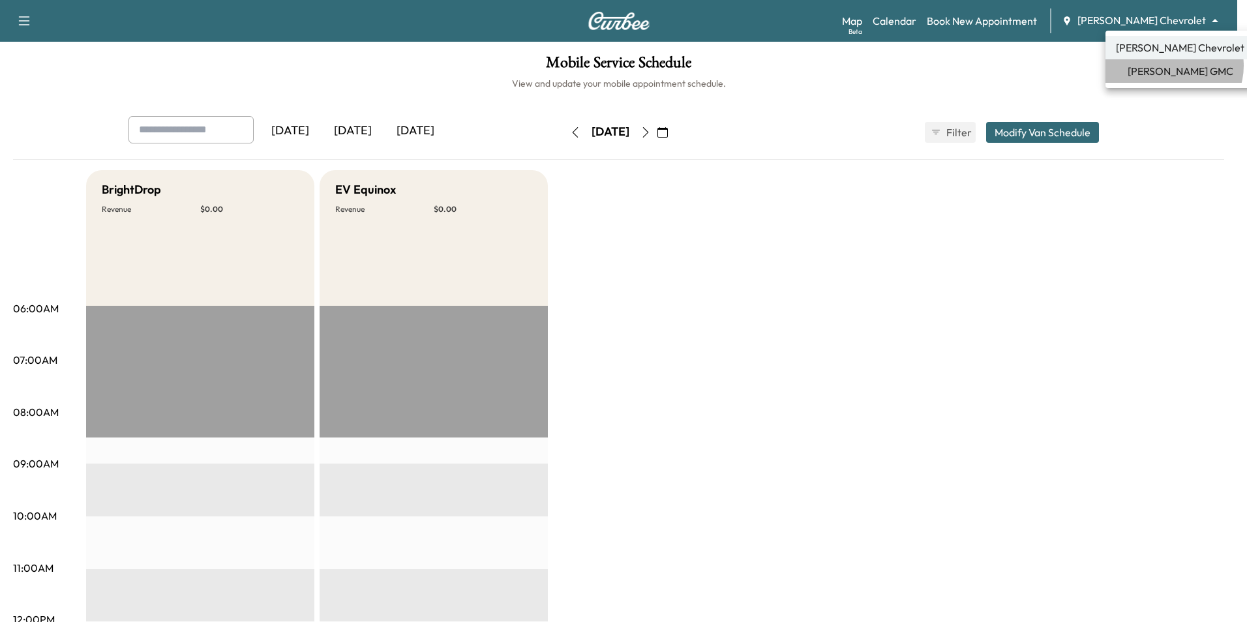
click at [1173, 66] on span "[PERSON_NAME] GMC" at bounding box center [1181, 71] width 106 height 16
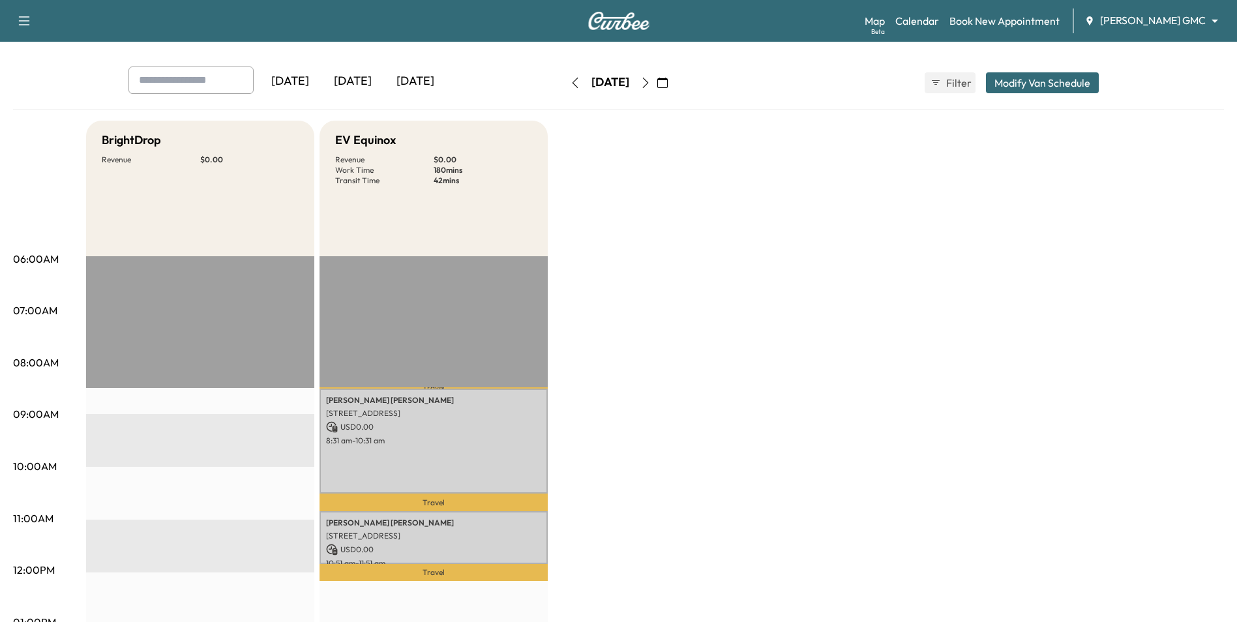
scroll to position [196, 0]
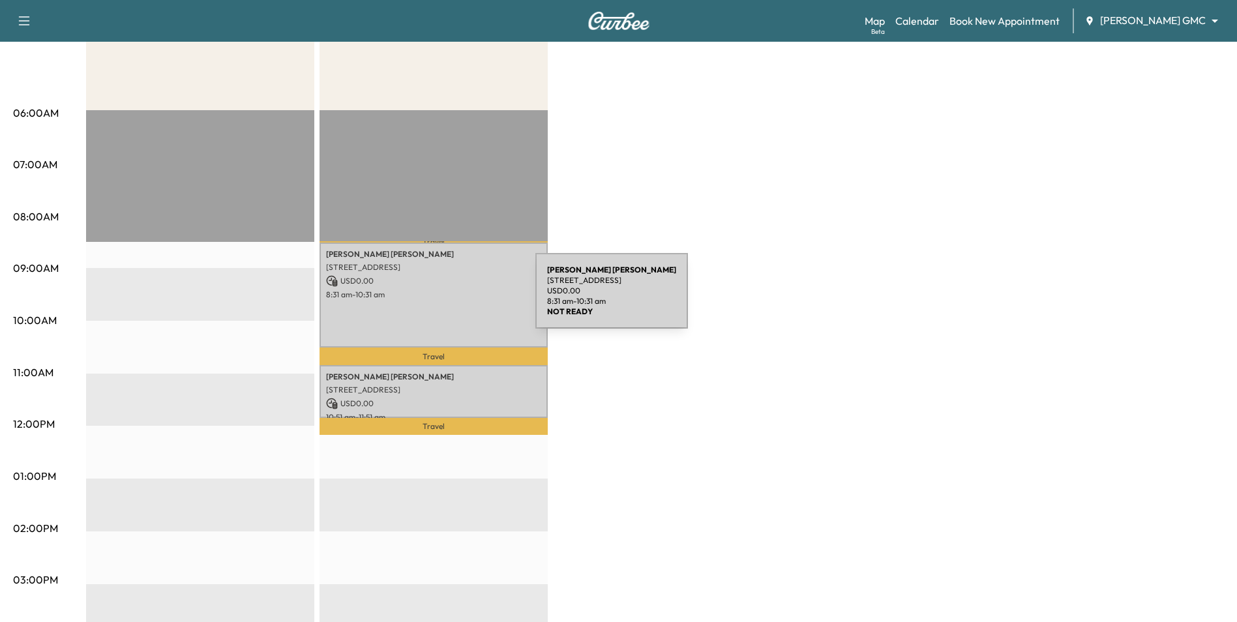
click at [438, 299] on div "[PERSON_NAME] [PERSON_NAME] [STREET_ADDRESS] USD 0.00 8:31 am - 10:31 am" at bounding box center [434, 296] width 228 height 106
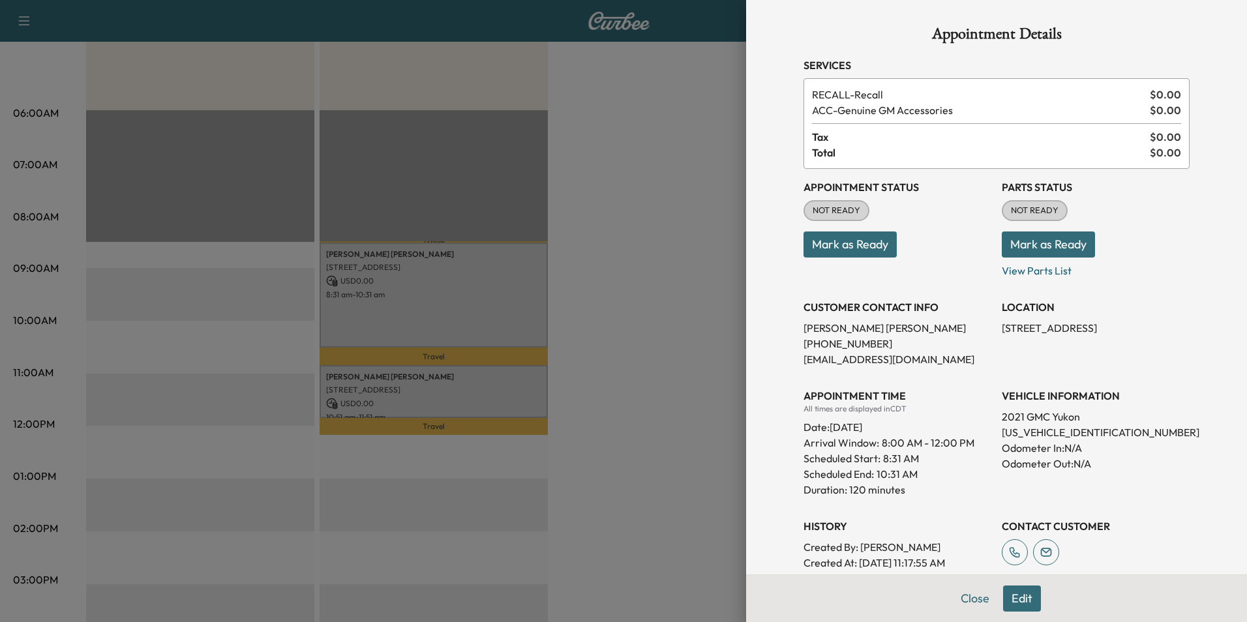
click at [654, 400] on div at bounding box center [623, 311] width 1247 height 622
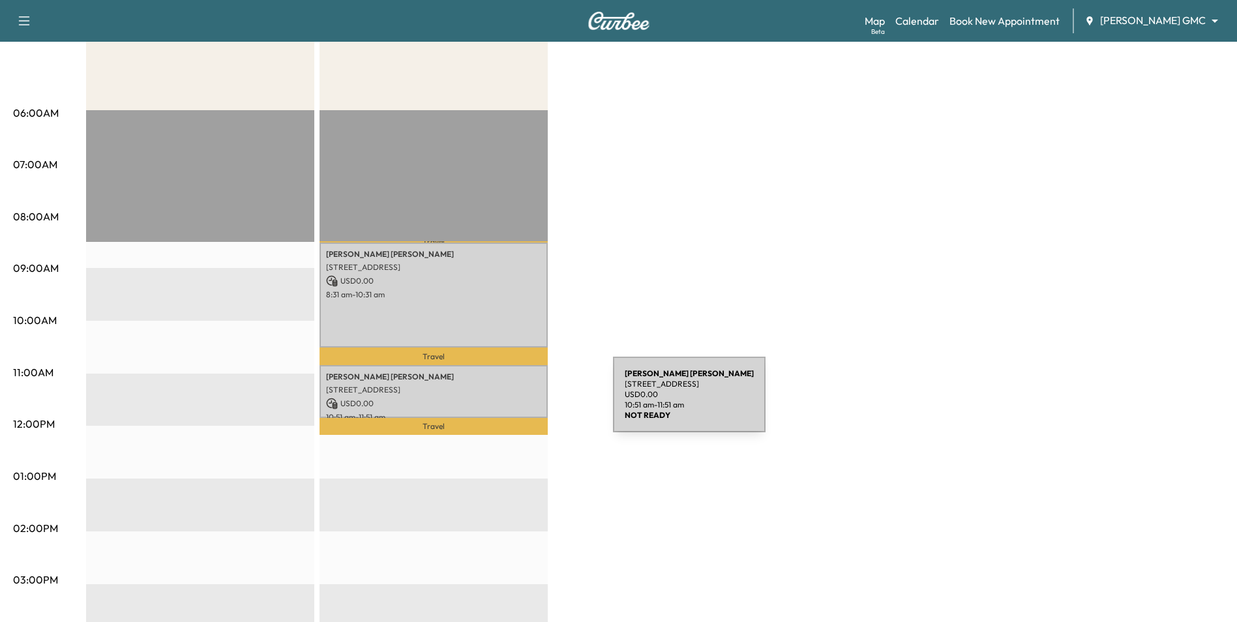
click at [514, 400] on p "USD 0.00" at bounding box center [433, 404] width 215 height 12
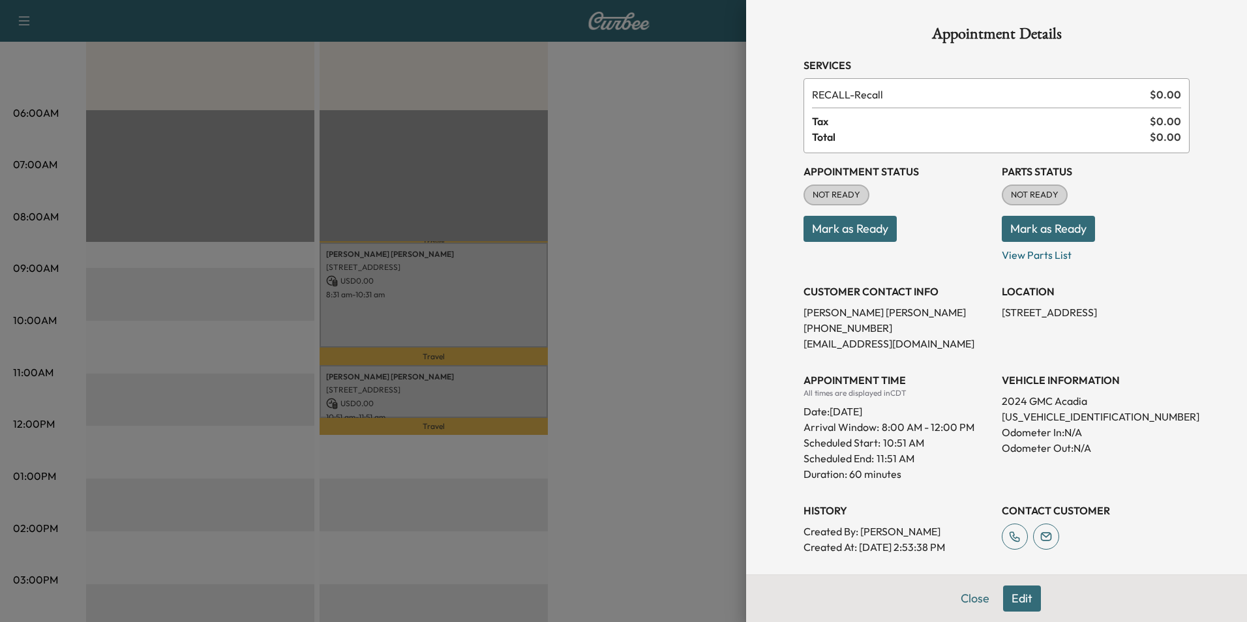
click at [614, 439] on div at bounding box center [623, 311] width 1247 height 622
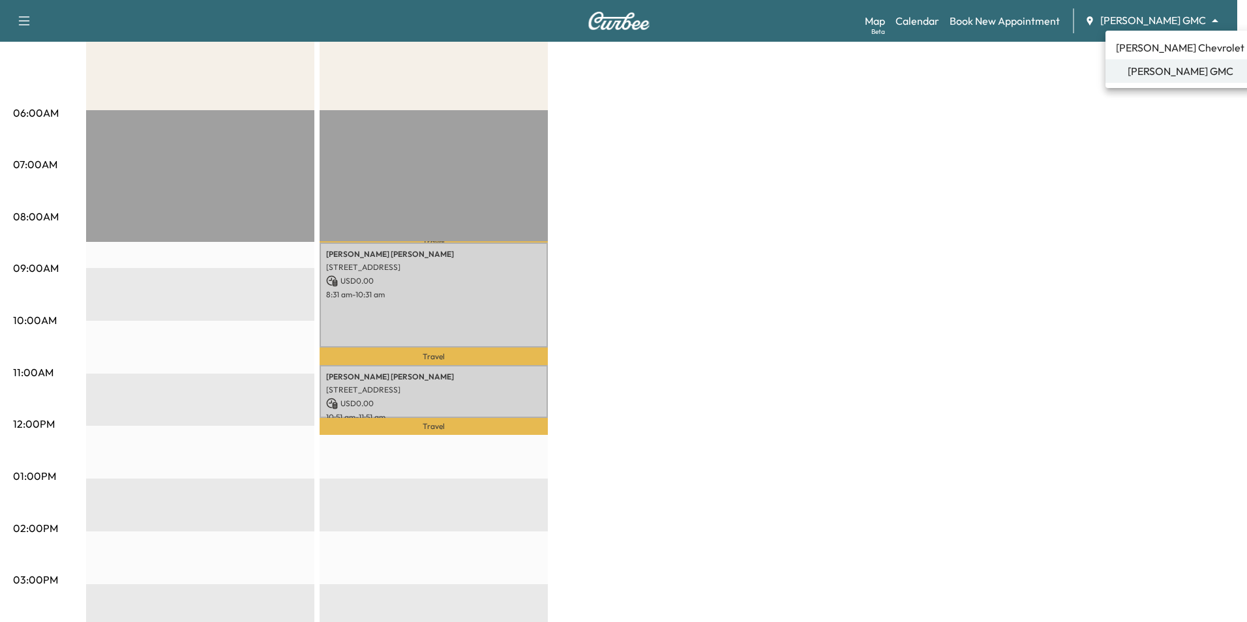
click at [1159, 17] on body "Support Log Out Map Beta Calendar Book New Appointment [PERSON_NAME] GMC ******…" at bounding box center [623, 115] width 1247 height 622
click at [1171, 46] on span "[PERSON_NAME] Chevrolet" at bounding box center [1180, 48] width 128 height 16
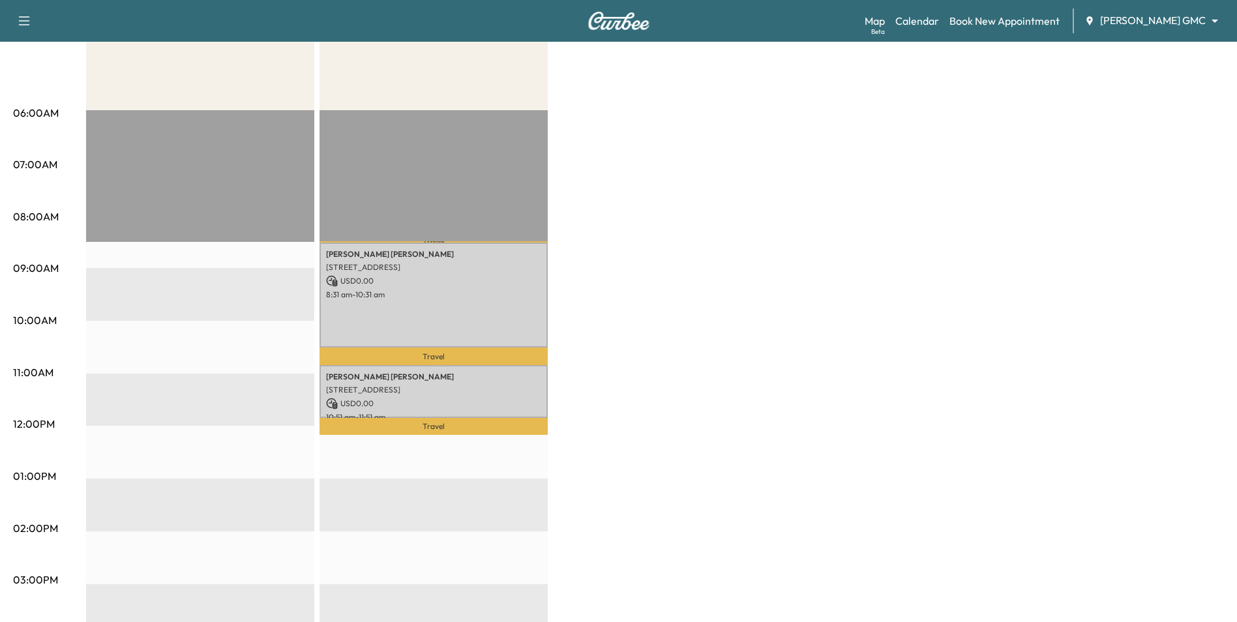
scroll to position [0, 0]
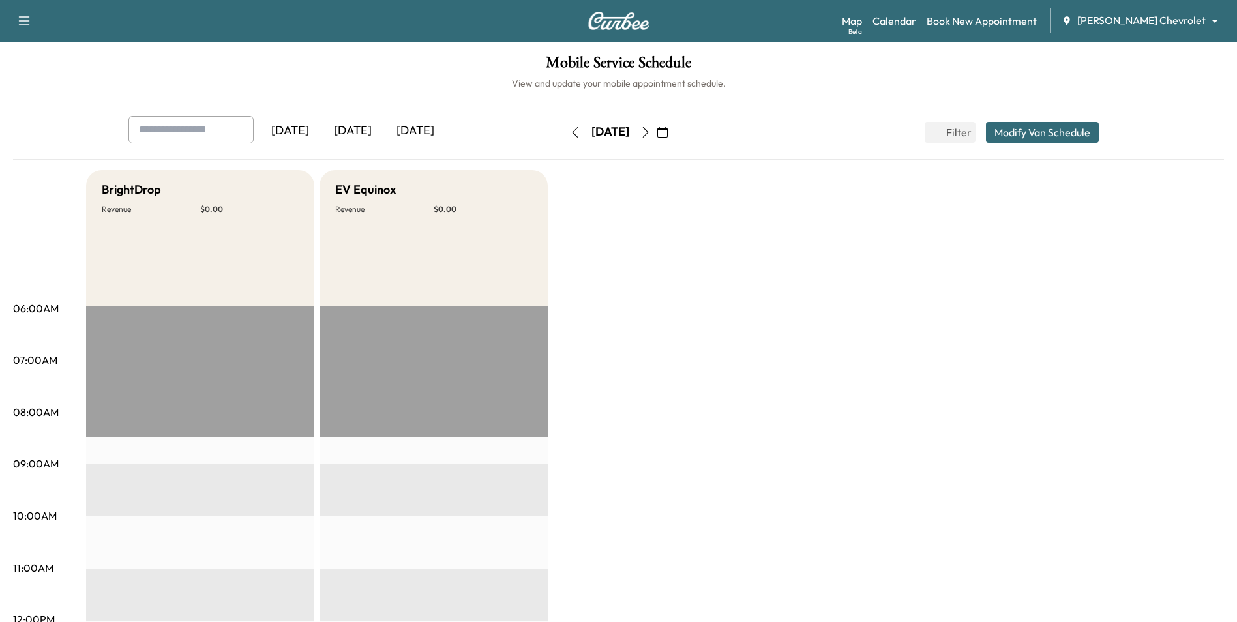
click at [1167, 18] on body "Support Log Out Map Beta Calendar Book New Appointment [PERSON_NAME] Chevrolet …" at bounding box center [618, 311] width 1237 height 622
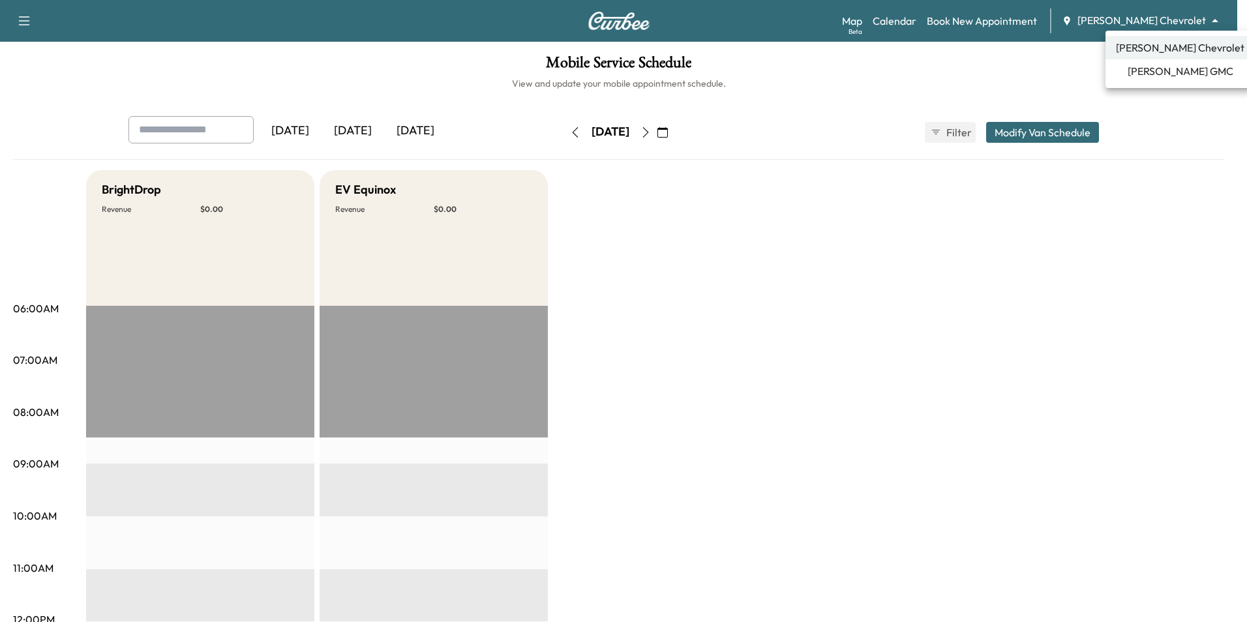
click at [1169, 71] on span "[PERSON_NAME] GMC" at bounding box center [1181, 71] width 106 height 16
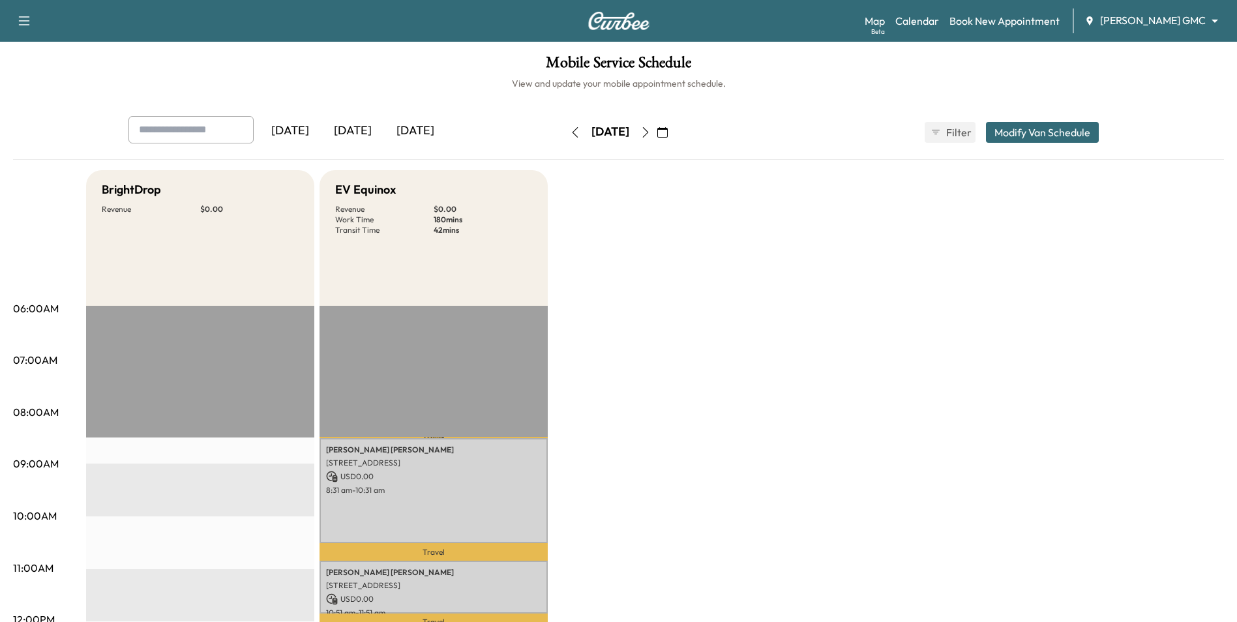
click at [564, 140] on button "button" at bounding box center [575, 132] width 22 height 21
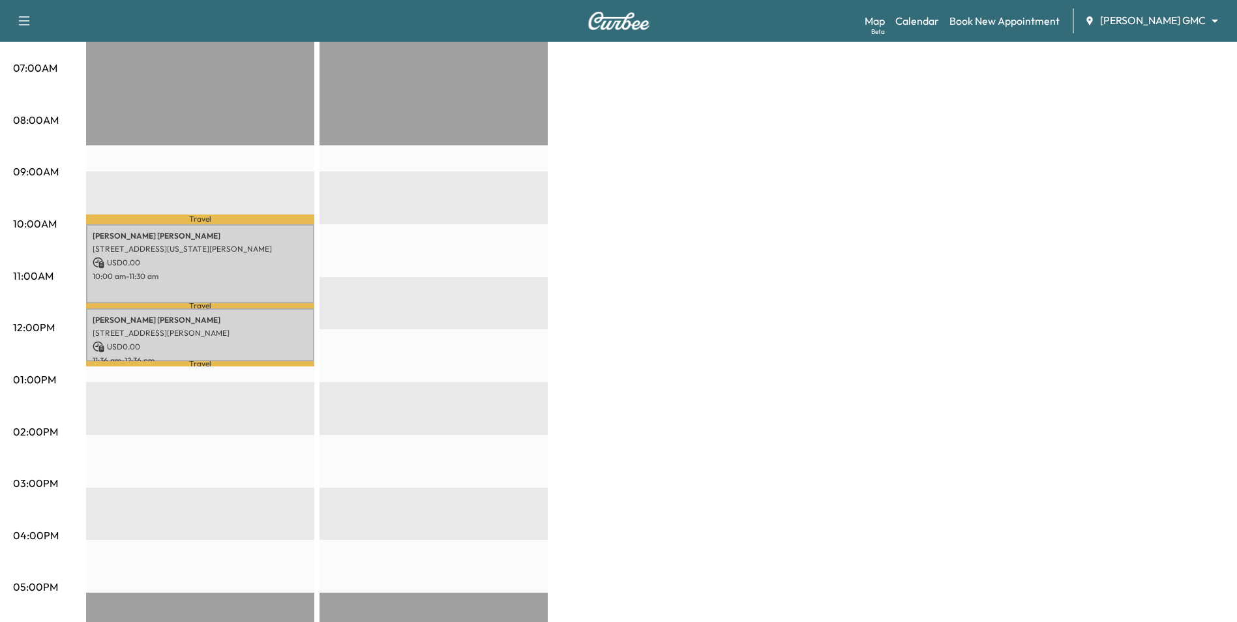
scroll to position [326, 0]
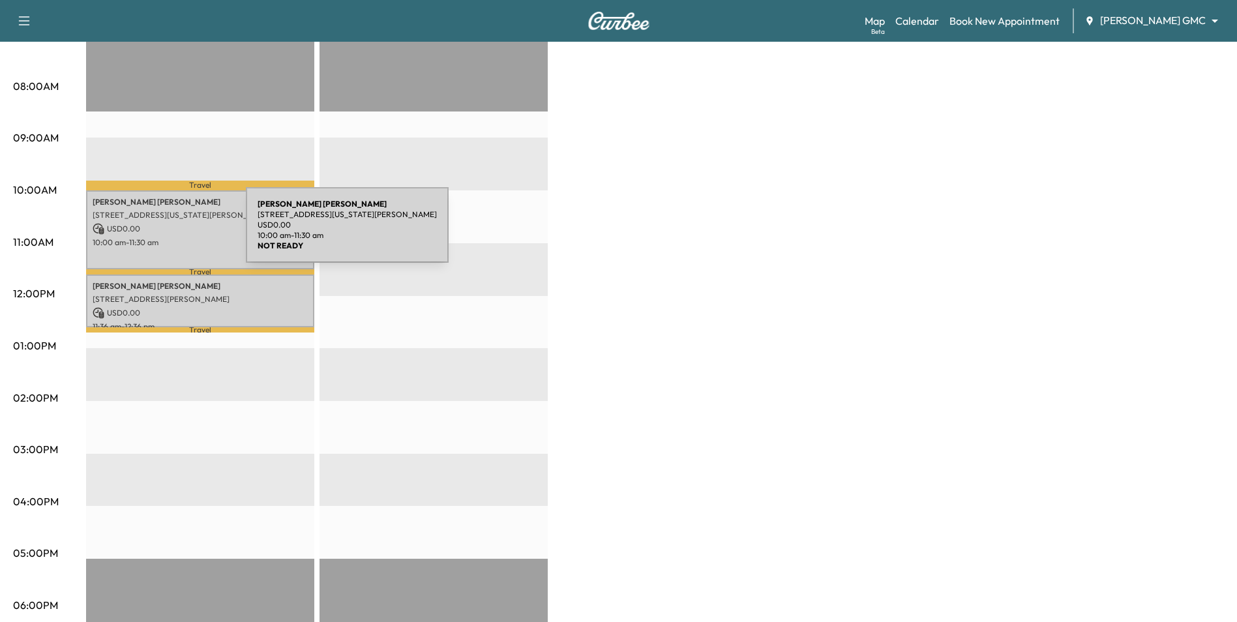
click at [148, 233] on div "[PERSON_NAME] [STREET_ADDRESS][US_STATE][PERSON_NAME] USD 0.00 10:00 am - 11:30…" at bounding box center [200, 229] width 228 height 79
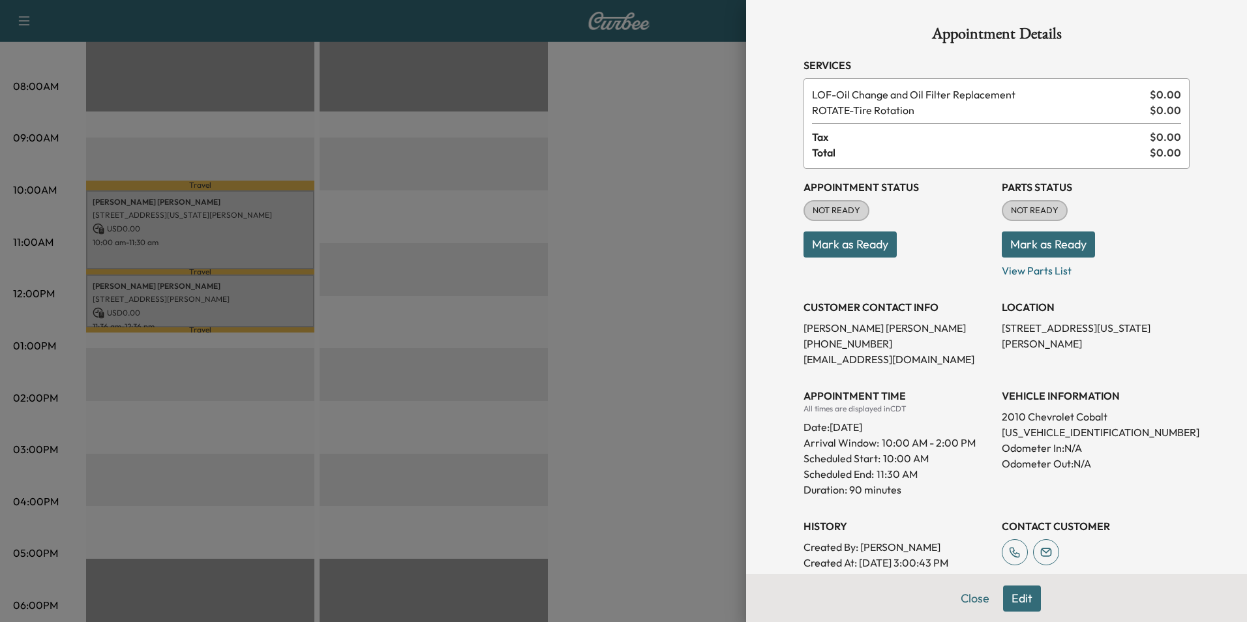
click at [635, 485] on div at bounding box center [623, 311] width 1247 height 622
